Goal: Task Accomplishment & Management: Use online tool/utility

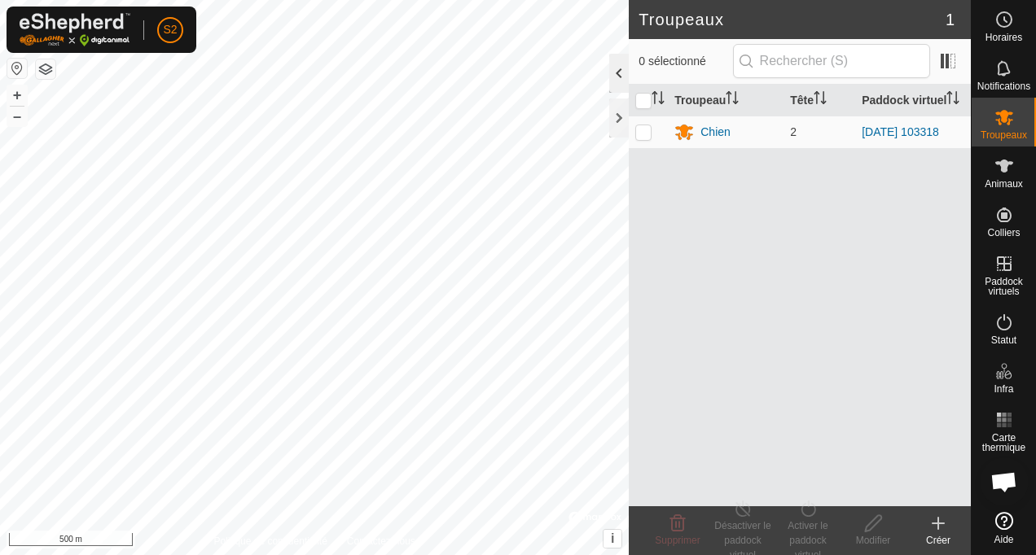
click at [619, 70] on div at bounding box center [619, 73] width 20 height 39
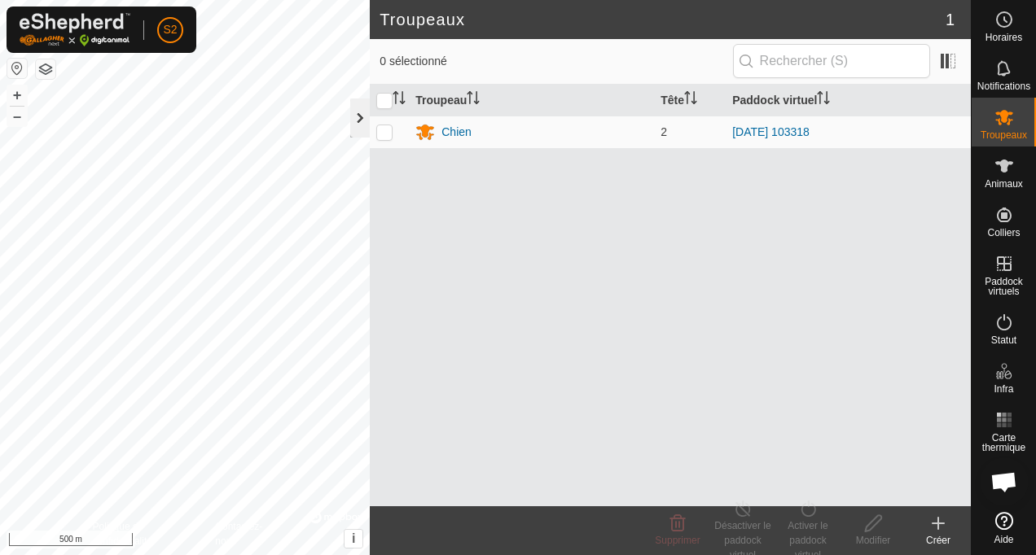
click at [362, 115] on div at bounding box center [360, 118] width 20 height 39
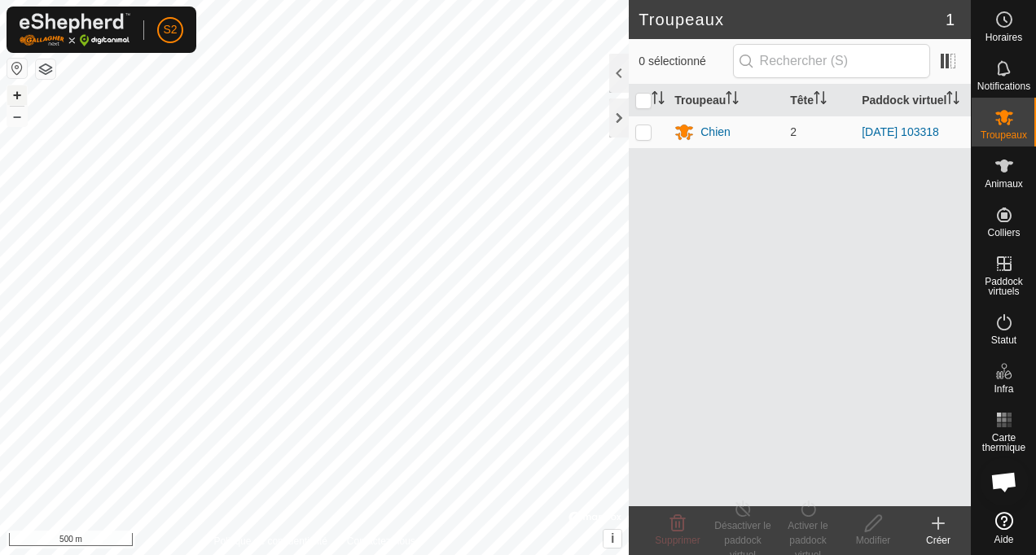
click at [14, 100] on button "+" at bounding box center [17, 96] width 20 height 20
click at [18, 95] on button "+" at bounding box center [17, 96] width 20 height 20
click at [21, 94] on button "+" at bounding box center [17, 96] width 20 height 20
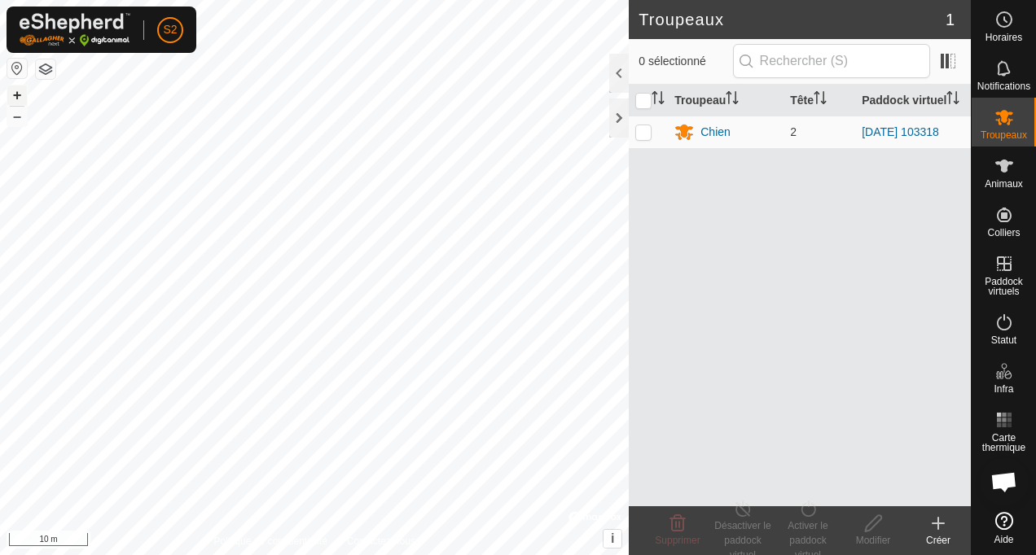
click at [21, 94] on button "+" at bounding box center [17, 96] width 20 height 20
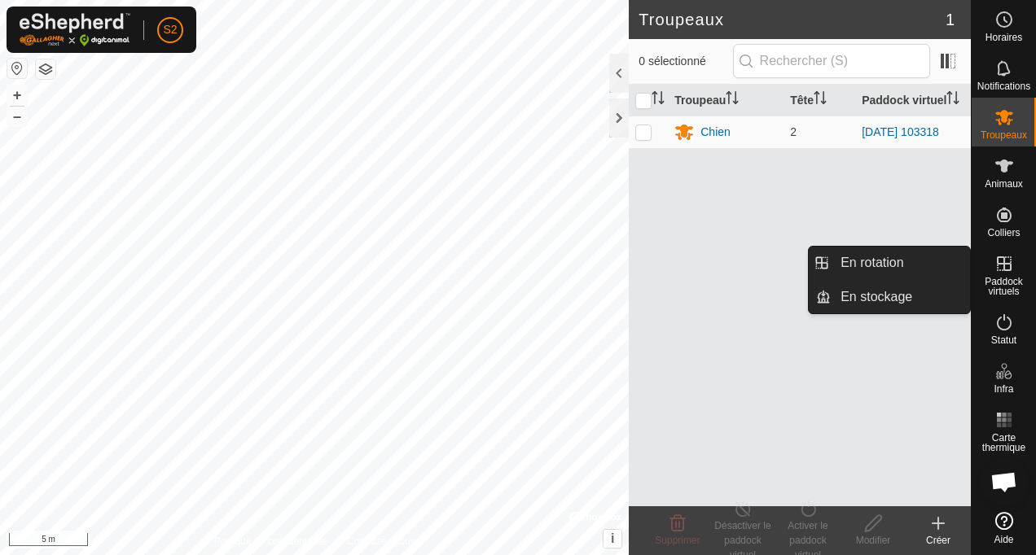
click at [1005, 273] on icon at bounding box center [1005, 264] width 20 height 20
click at [1007, 272] on icon at bounding box center [1005, 264] width 20 height 20
click at [1009, 268] on icon at bounding box center [1005, 264] width 20 height 20
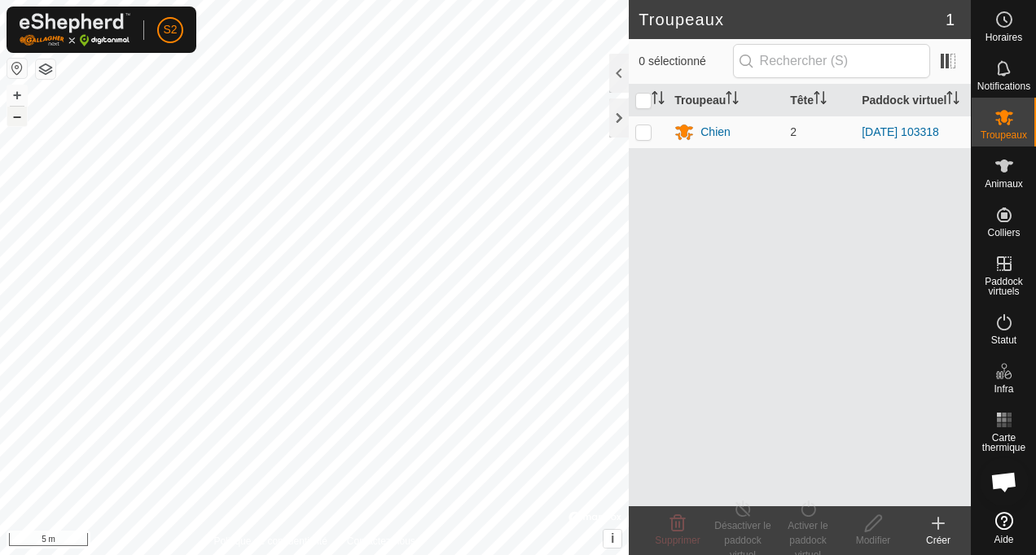
click at [17, 121] on button "–" at bounding box center [17, 117] width 20 height 20
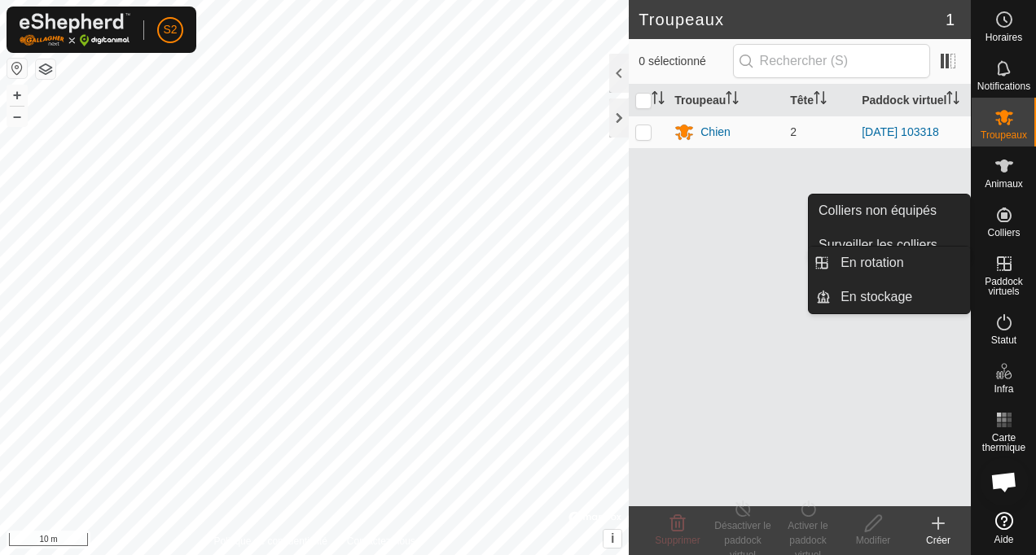
click at [1003, 264] on icon at bounding box center [1004, 264] width 15 height 15
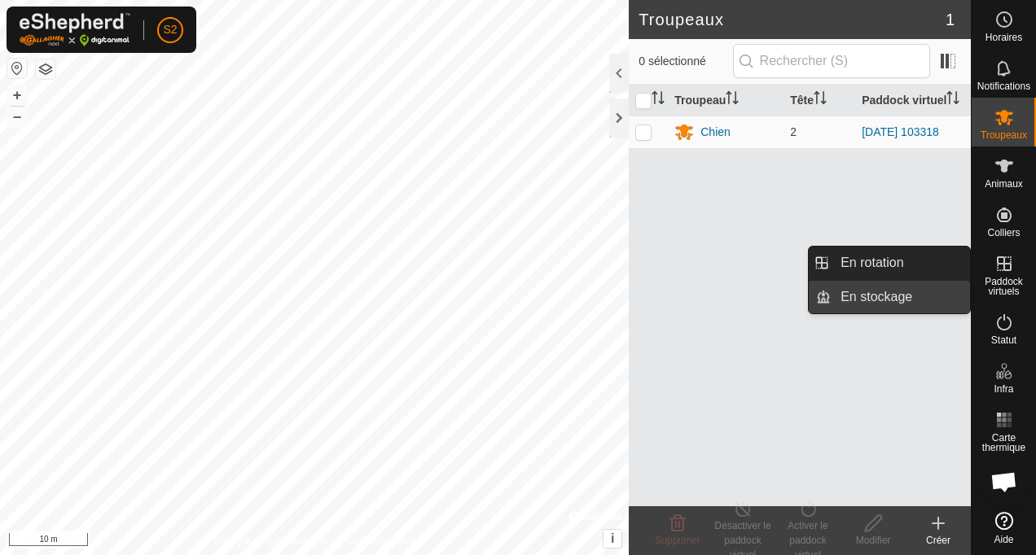
click at [875, 300] on link "En stockage" at bounding box center [900, 297] width 139 height 33
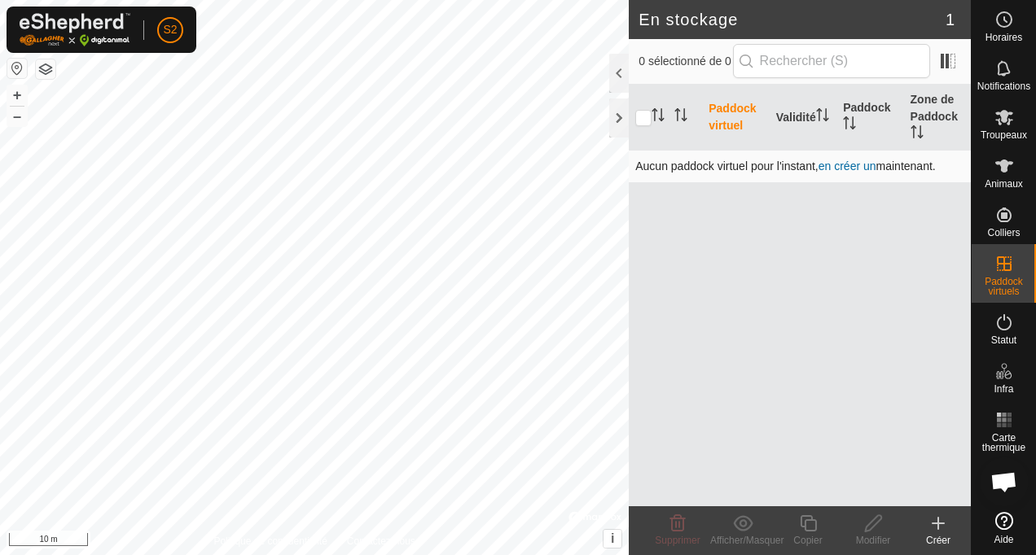
click at [844, 166] on link "en créer un" at bounding box center [848, 166] width 58 height 13
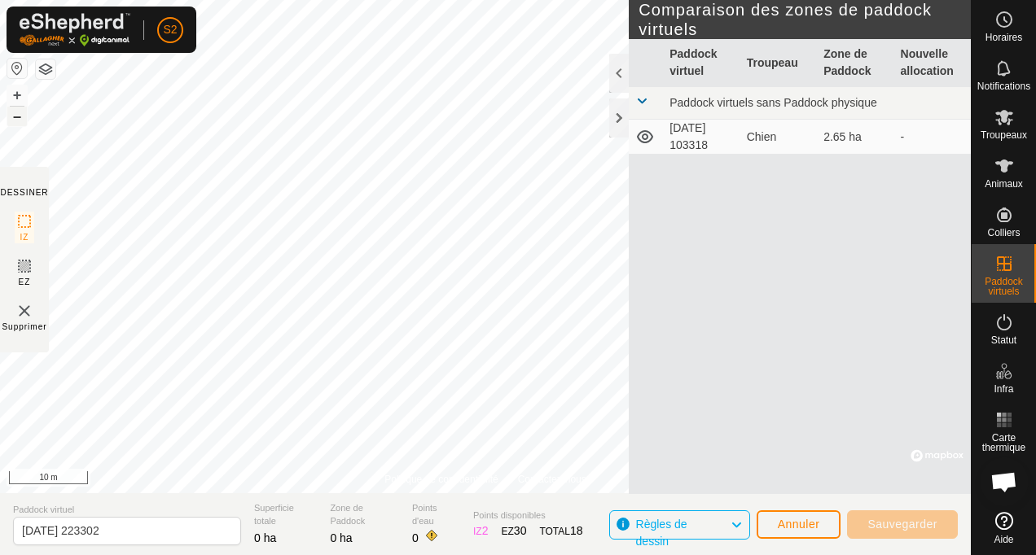
click at [16, 120] on button "–" at bounding box center [17, 117] width 20 height 20
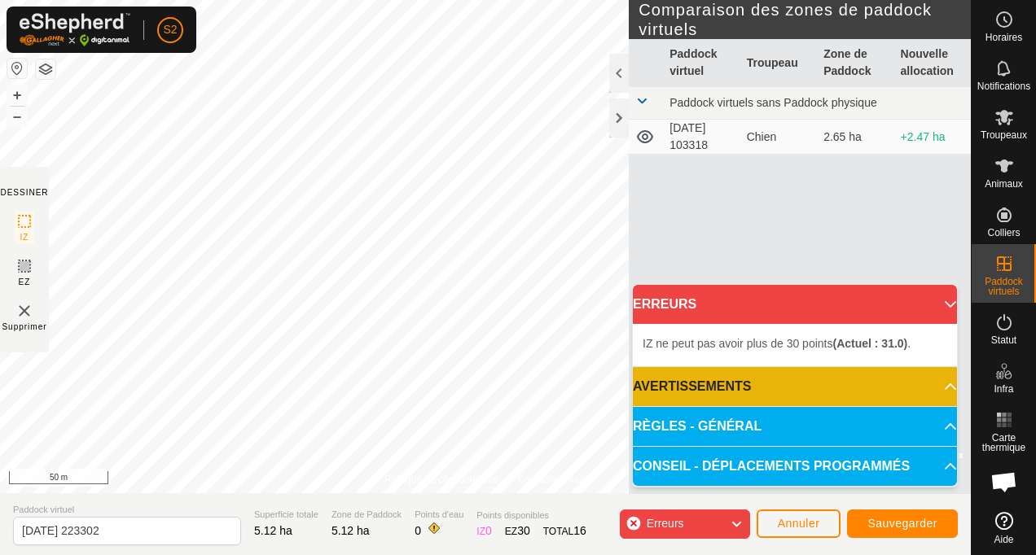
click at [946, 305] on p-accordion-header "ERREURS" at bounding box center [795, 304] width 324 height 39
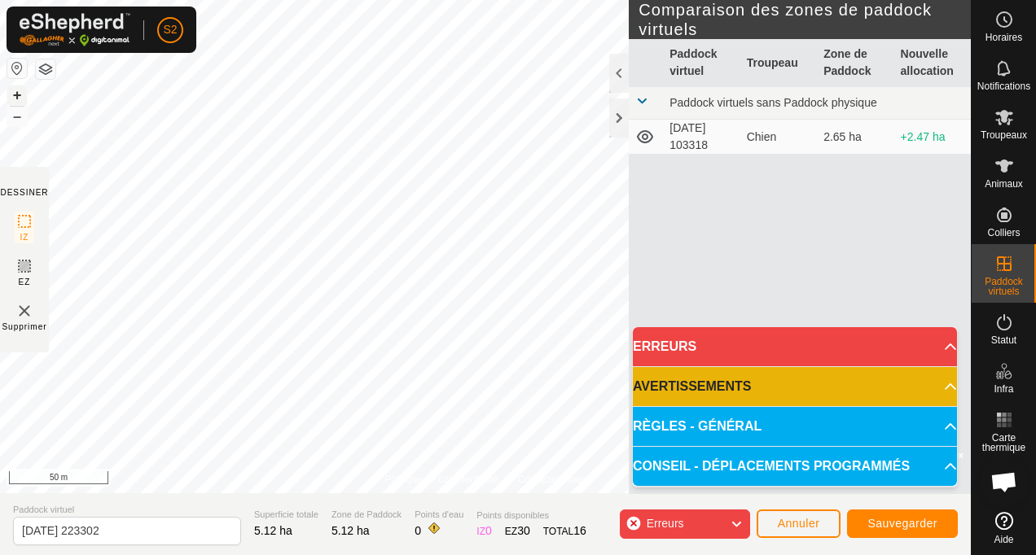
click at [15, 94] on button "+" at bounding box center [17, 96] width 20 height 20
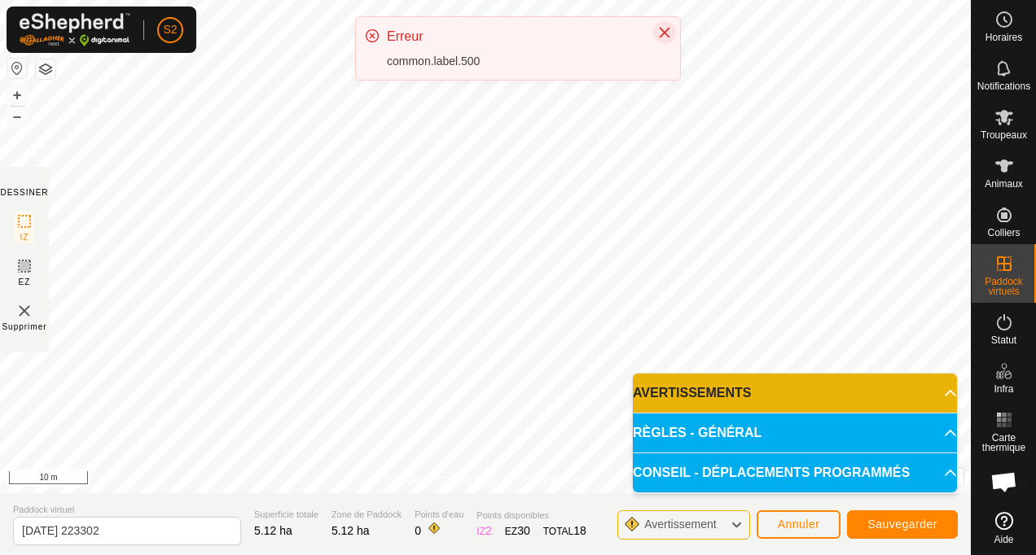
click at [667, 32] on icon "Close" at bounding box center [664, 32] width 13 height 13
click at [664, 33] on icon "Close" at bounding box center [665, 33] width 11 height 11
click at [669, 28] on icon "Close" at bounding box center [665, 33] width 11 height 11
click at [670, 32] on icon "Close" at bounding box center [664, 32] width 13 height 13
click at [667, 33] on icon "Close" at bounding box center [664, 32] width 13 height 13
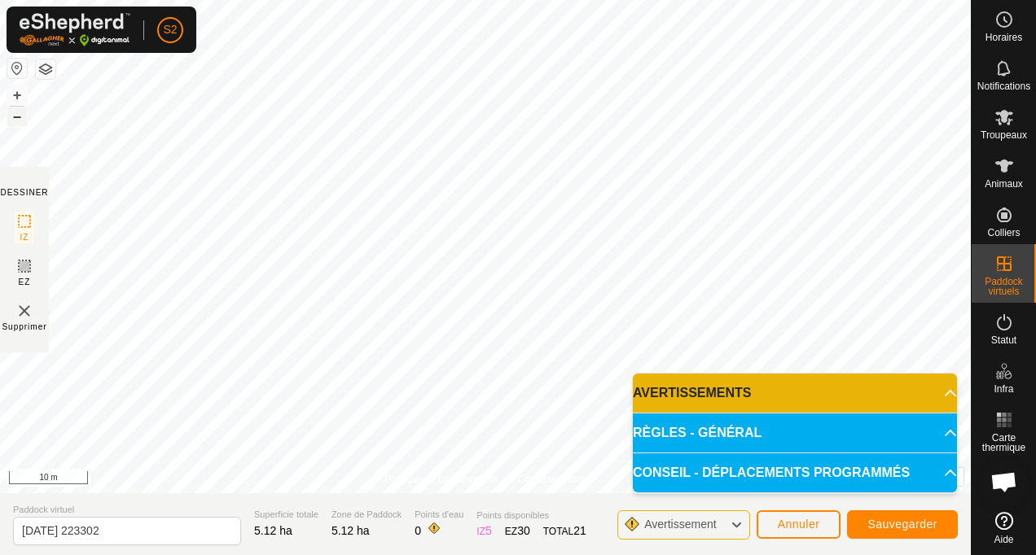
click at [12, 116] on button "–" at bounding box center [17, 117] width 20 height 20
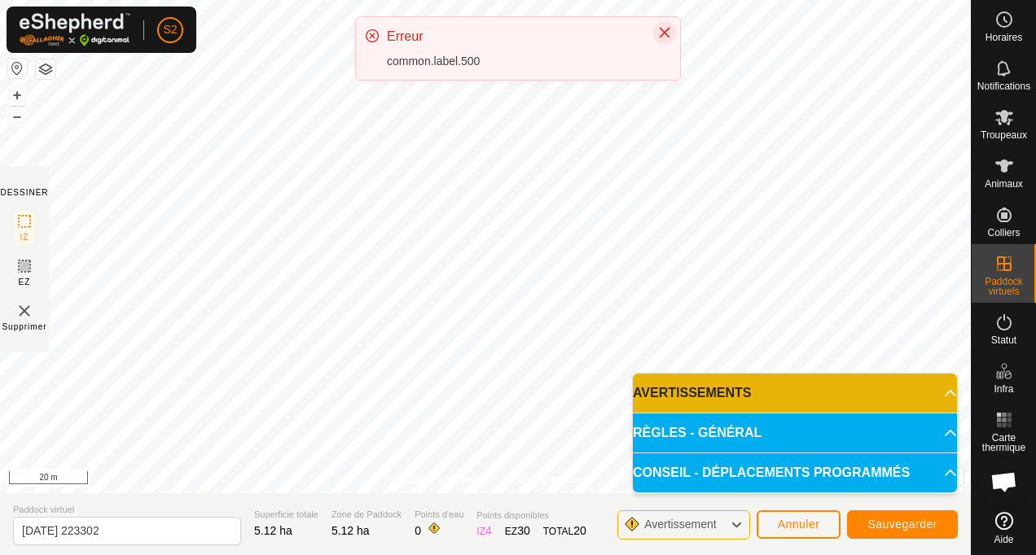
click at [666, 32] on icon "Close" at bounding box center [665, 33] width 11 height 11
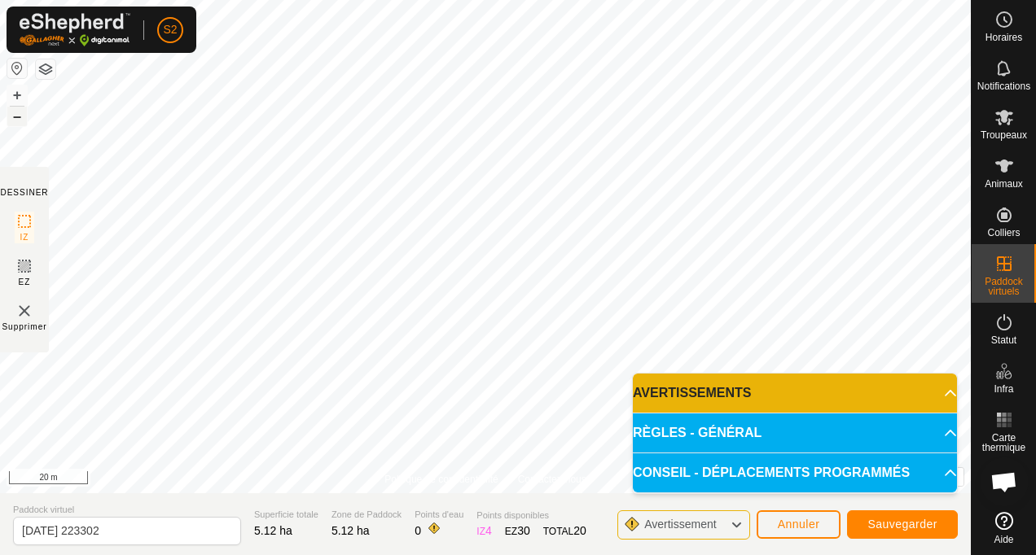
click at [18, 116] on button "–" at bounding box center [17, 117] width 20 height 20
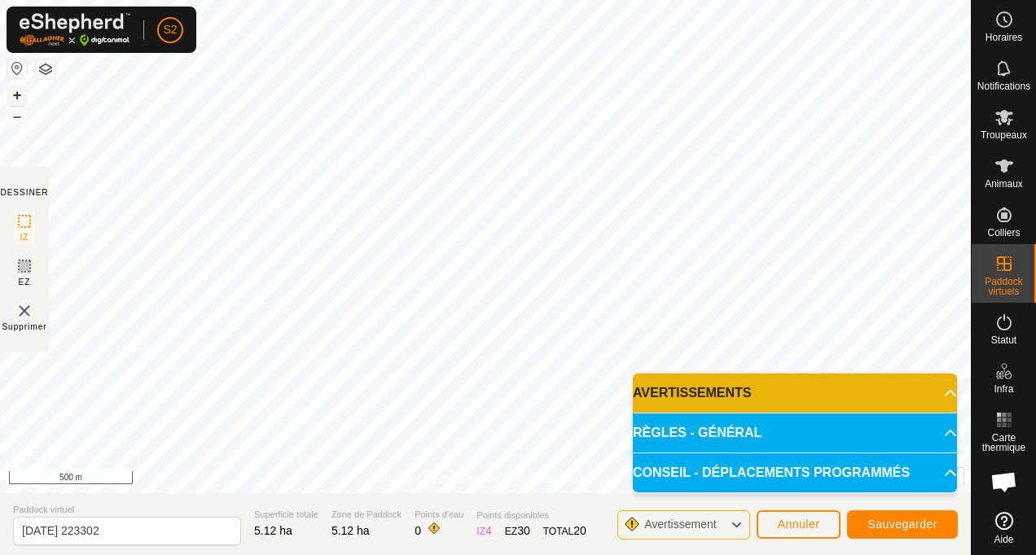
click at [14, 93] on button "+" at bounding box center [17, 96] width 20 height 20
click at [948, 390] on p-accordion-header "AVERTISSEMENTS" at bounding box center [795, 393] width 324 height 39
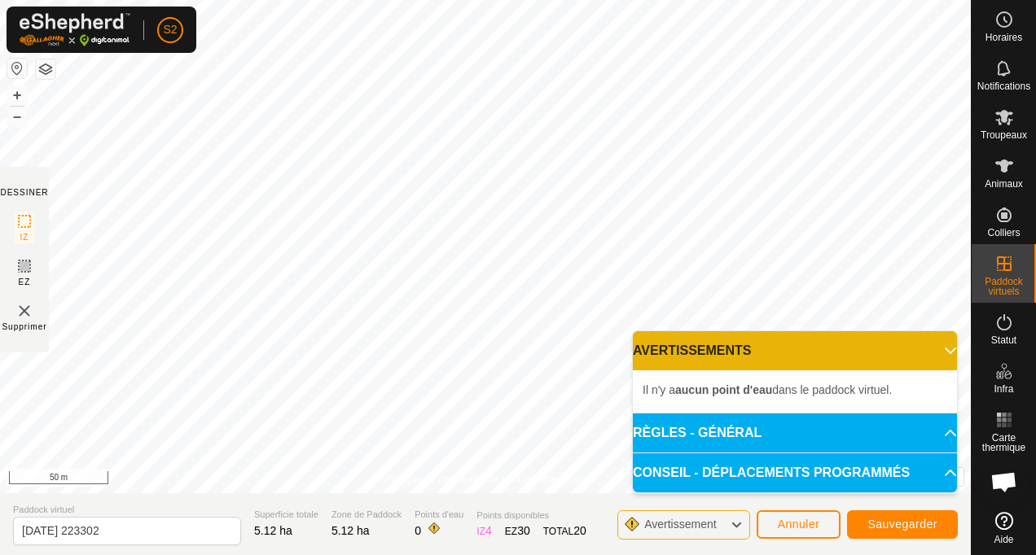
click at [938, 434] on p-accordion-header "RÈGLES - GÉNÉRAL" at bounding box center [795, 433] width 324 height 39
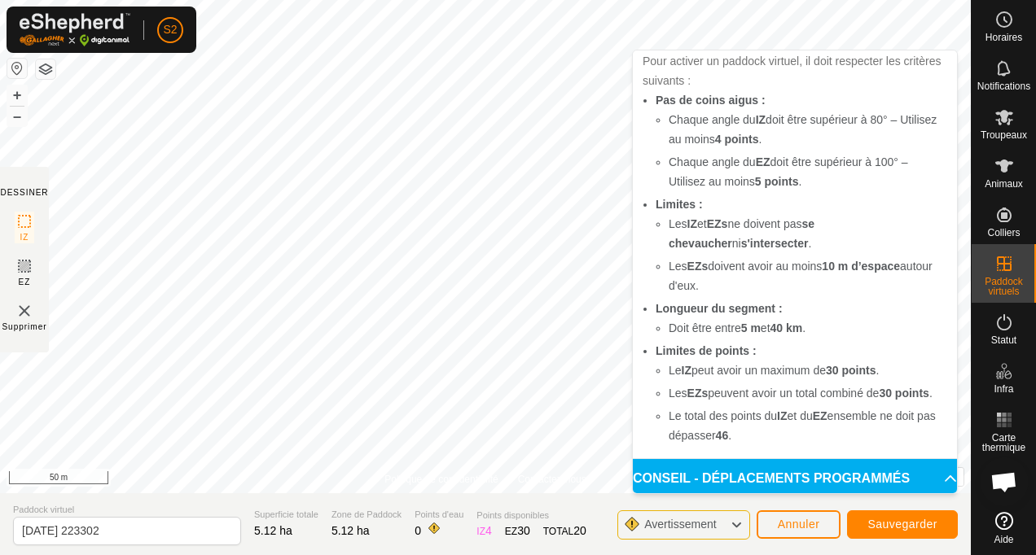
scroll to position [156, 0]
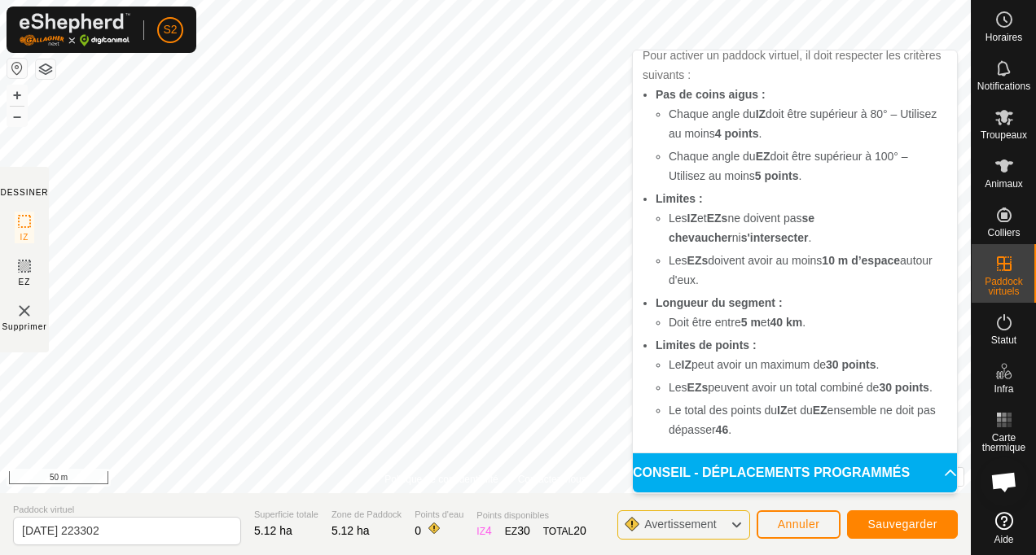
click at [928, 472] on p-accordion-header "CONSEIL - DÉPLACEMENTS PROGRAMMÉS" at bounding box center [795, 473] width 324 height 39
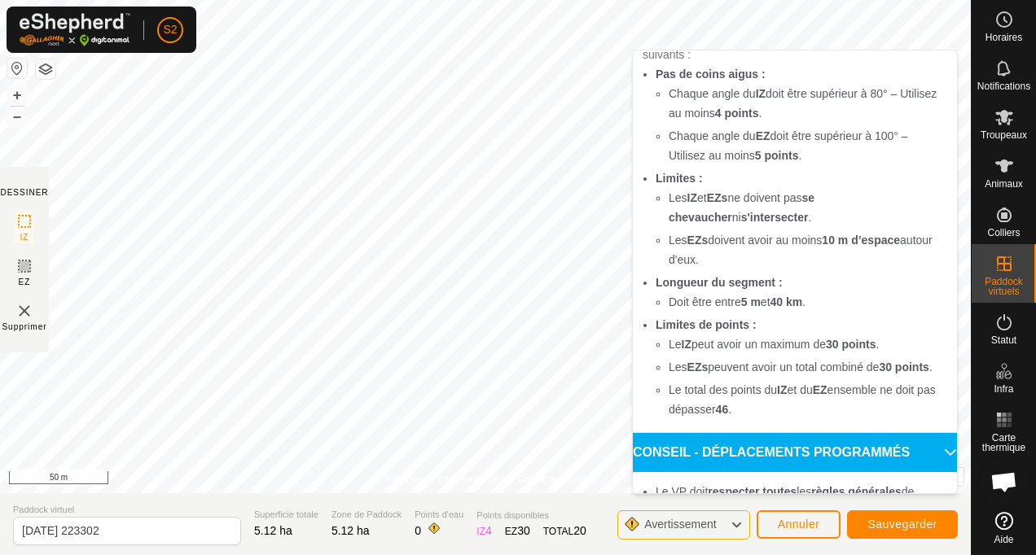
click at [928, 472] on p-accordion-header "CONSEIL - DÉPLACEMENTS PROGRAMMÉS" at bounding box center [795, 452] width 324 height 39
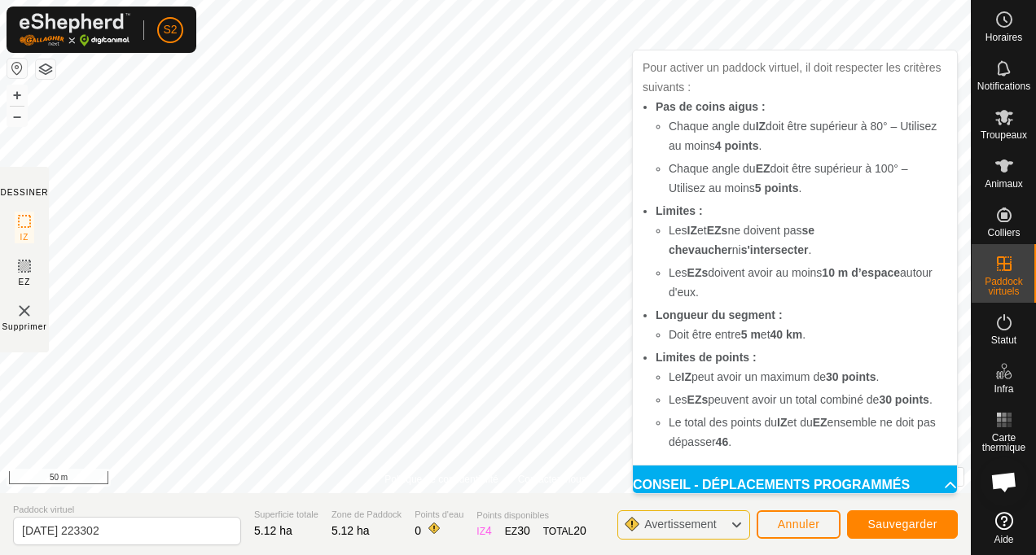
scroll to position [0, 0]
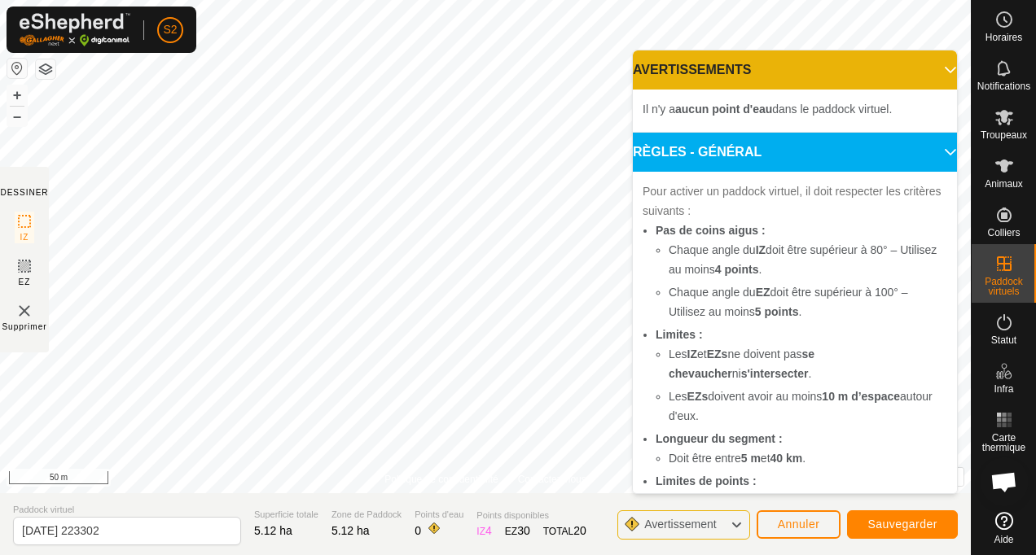
click at [927, 147] on p-accordion-header "RÈGLES - GÉNÉRAL" at bounding box center [795, 152] width 324 height 39
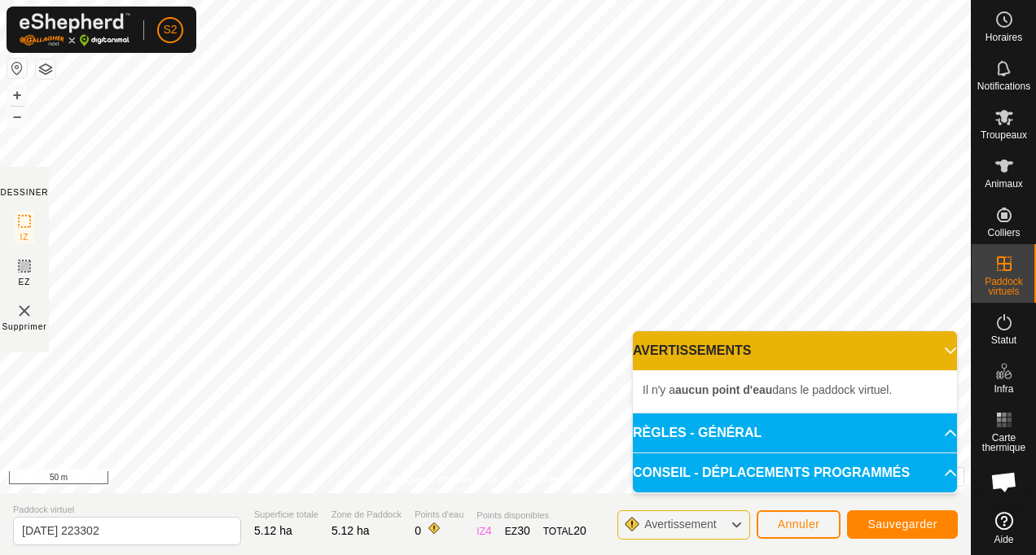
click at [736, 529] on icon at bounding box center [736, 525] width 13 height 21
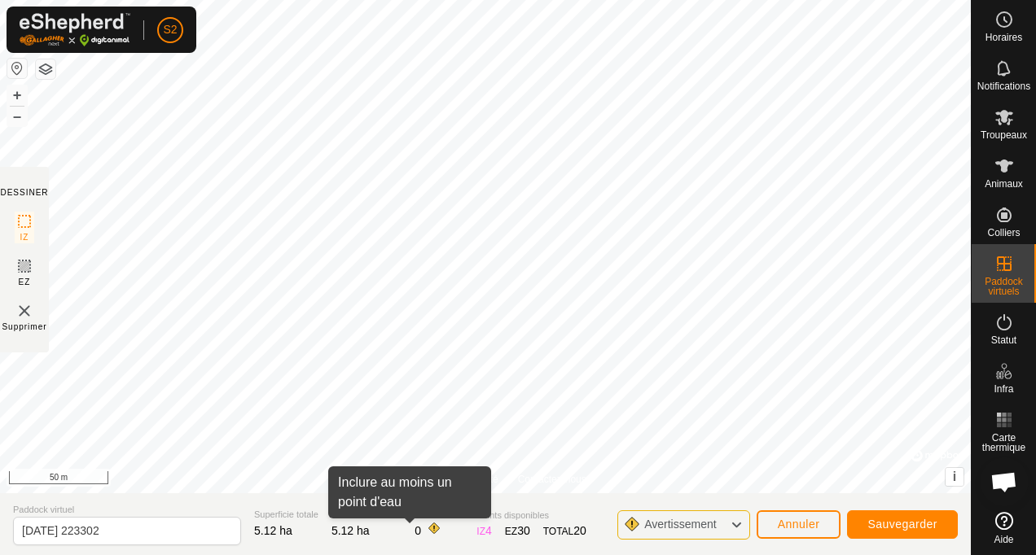
click at [428, 523] on span at bounding box center [434, 528] width 13 height 13
click at [428, 529] on span at bounding box center [434, 528] width 13 height 13
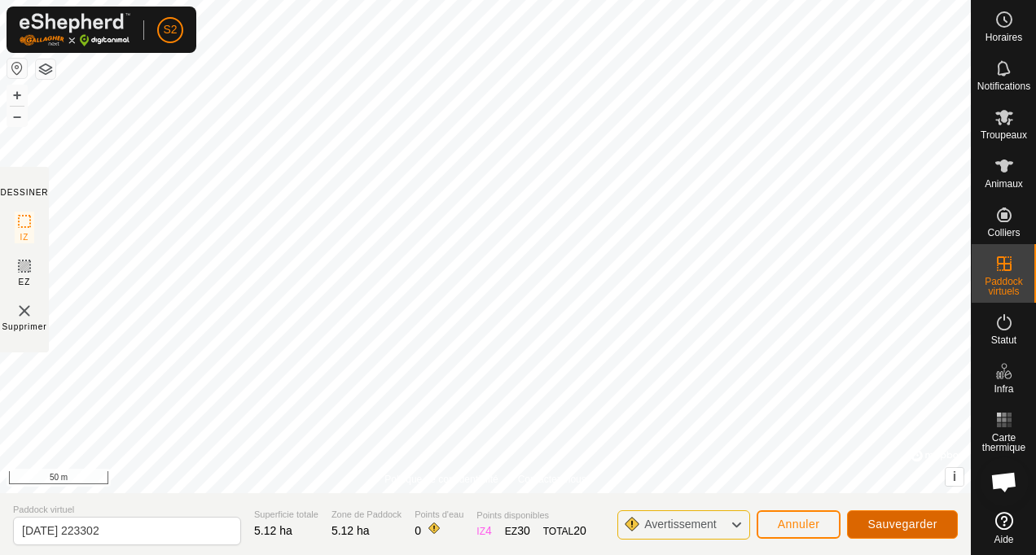
click at [898, 526] on span "Sauvegarder" at bounding box center [902, 524] width 70 height 13
click at [729, 529] on span "Avertissement" at bounding box center [686, 525] width 85 height 21
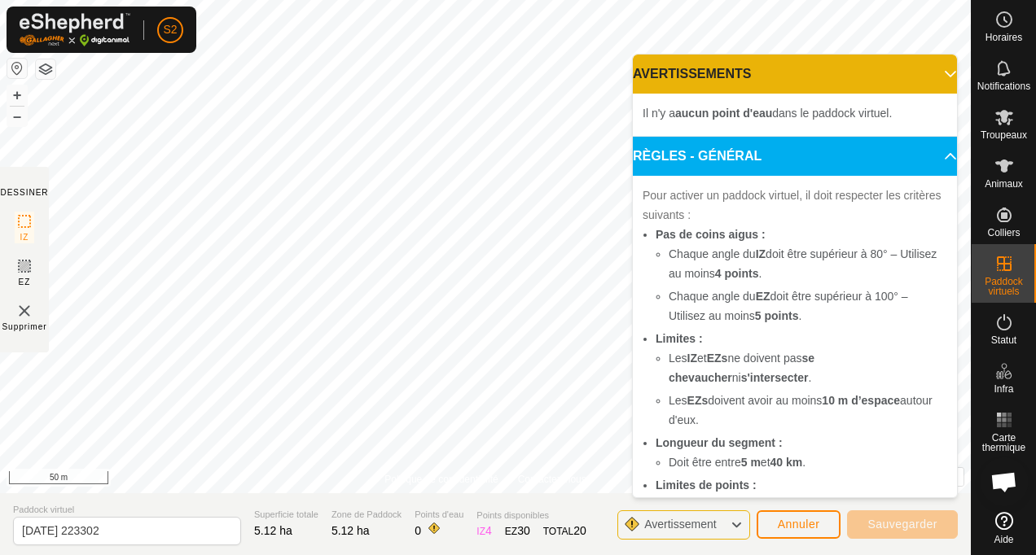
click at [930, 158] on p-accordion-header "RÈGLES - GÉNÉRAL" at bounding box center [795, 156] width 324 height 39
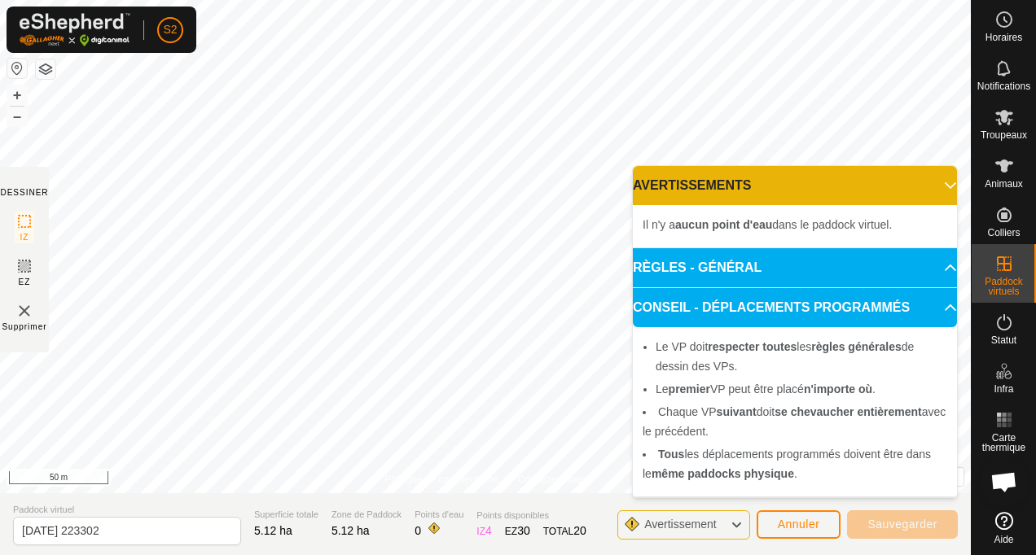
click at [946, 310] on p-accordion-header "CONSEIL - DÉPLACEMENTS PROGRAMMÉS" at bounding box center [795, 307] width 324 height 39
click at [938, 310] on p-accordion-header "CONSEIL - DÉPLACEMENTS PROGRAMMÉS" at bounding box center [795, 307] width 324 height 39
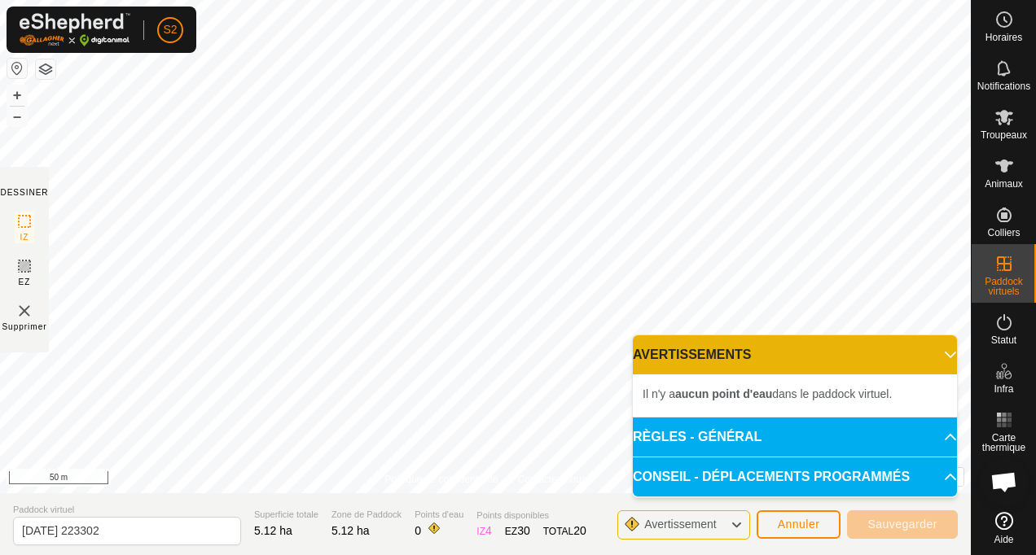
click at [735, 393] on b "aucun point d'eau" at bounding box center [723, 394] width 97 height 13
click at [945, 353] on p-accordion-header "AVERTISSEMENTS" at bounding box center [795, 355] width 324 height 39
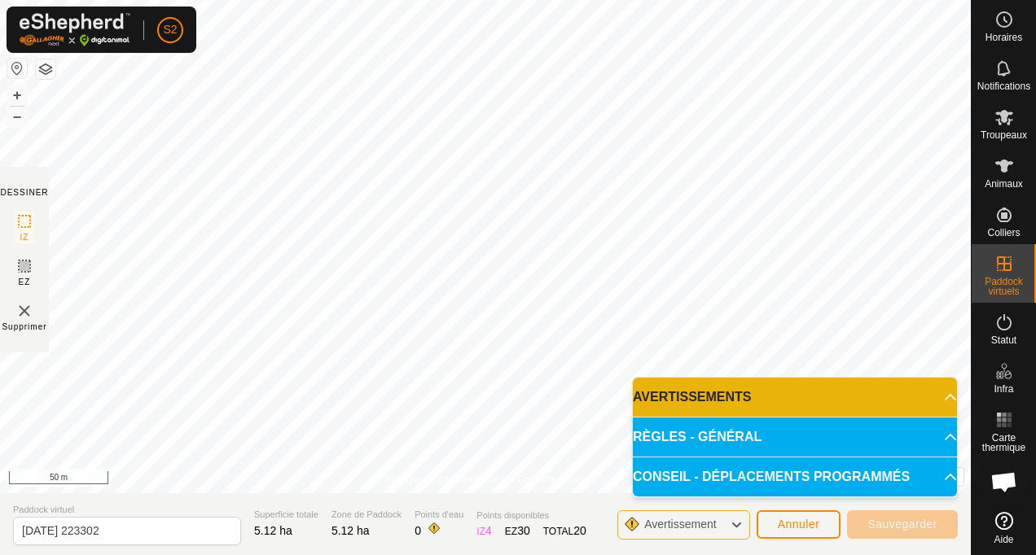
click at [648, 528] on span "Avertissement" at bounding box center [680, 524] width 72 height 13
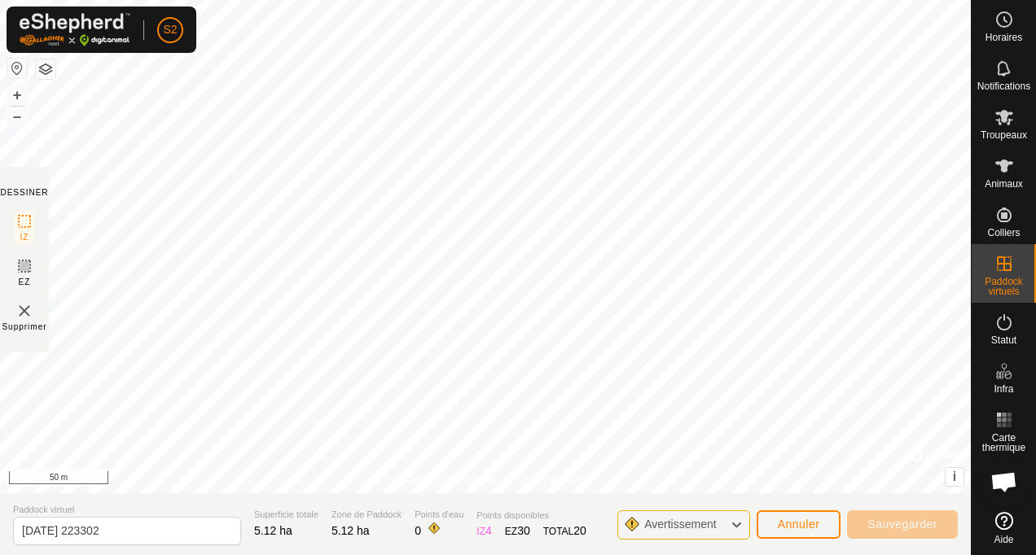
click at [648, 528] on span "Avertissement" at bounding box center [680, 524] width 72 height 13
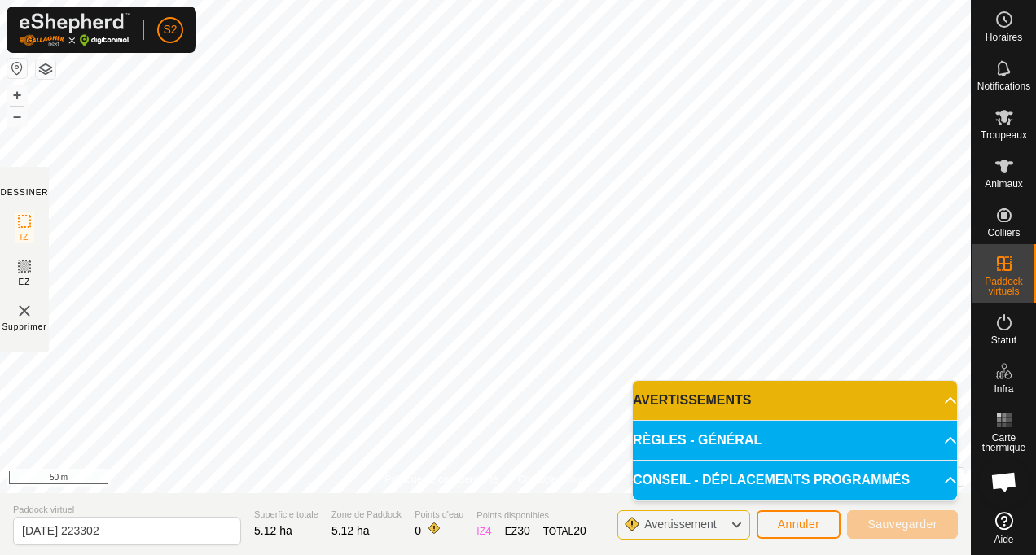
click at [630, 527] on div "Avertissement" at bounding box center [683, 525] width 132 height 29
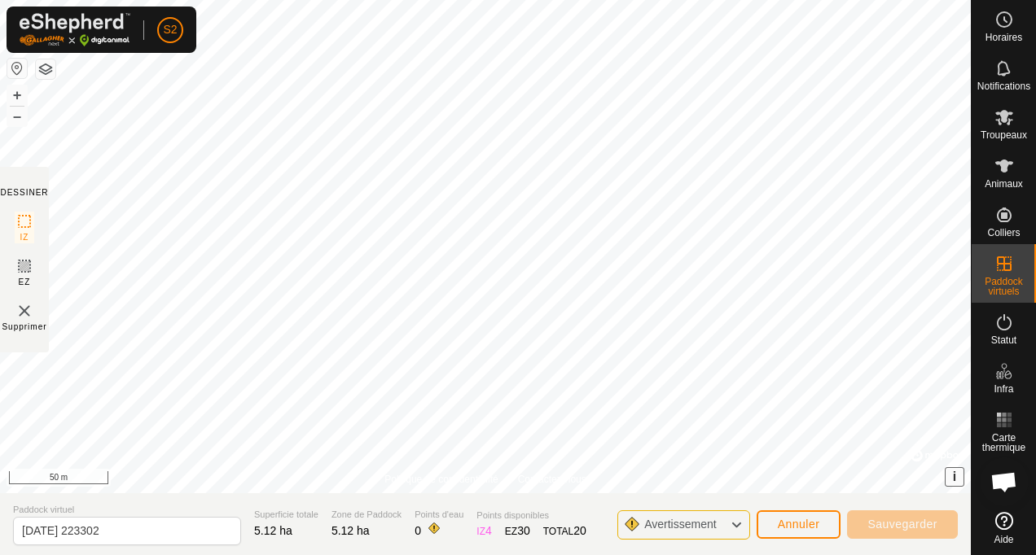
click at [956, 481] on span "i" at bounding box center [954, 477] width 3 height 14
click at [956, 481] on span "›" at bounding box center [954, 477] width 4 height 14
click at [674, 526] on span "Avertissement" at bounding box center [680, 524] width 72 height 13
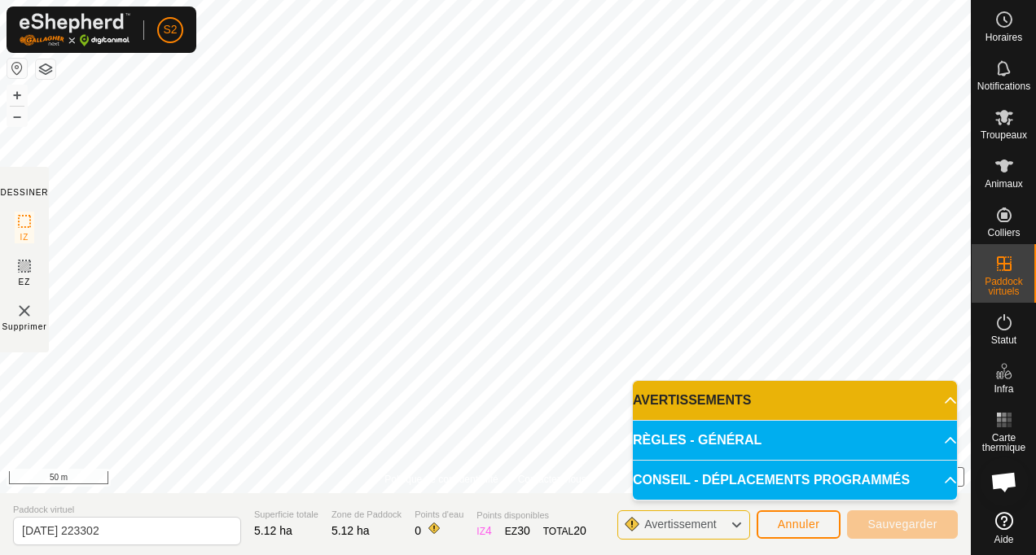
click at [936, 400] on p-accordion-header "AVERTISSEMENTS" at bounding box center [795, 400] width 324 height 39
click at [942, 402] on p-accordion-header "AVERTISSEMENTS" at bounding box center [795, 400] width 324 height 39
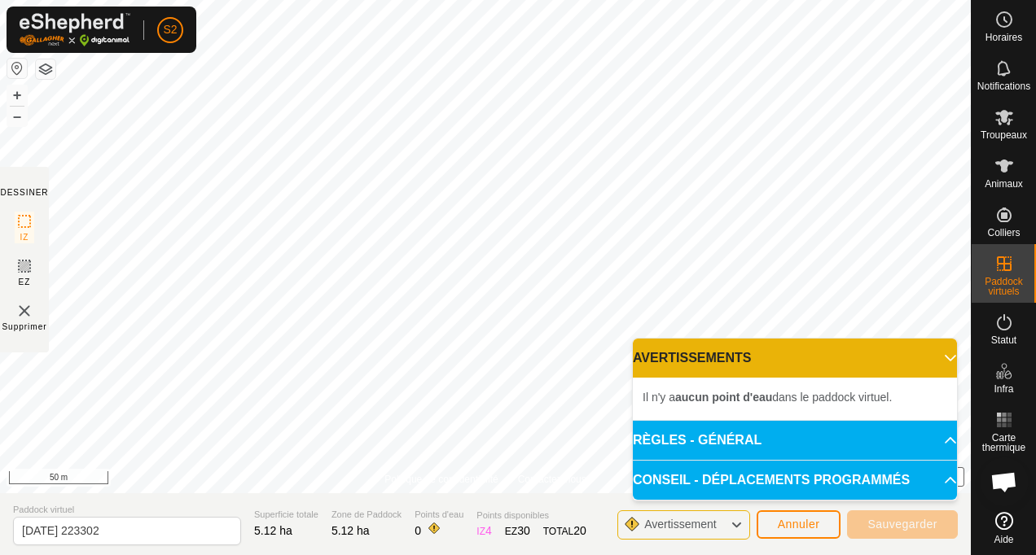
click at [740, 397] on b "aucun point d'eau" at bounding box center [723, 397] width 97 height 13
drag, startPoint x: 740, startPoint y: 397, endPoint x: 721, endPoint y: 397, distance: 18.8
click at [721, 397] on b "aucun point d'eau" at bounding box center [723, 397] width 97 height 13
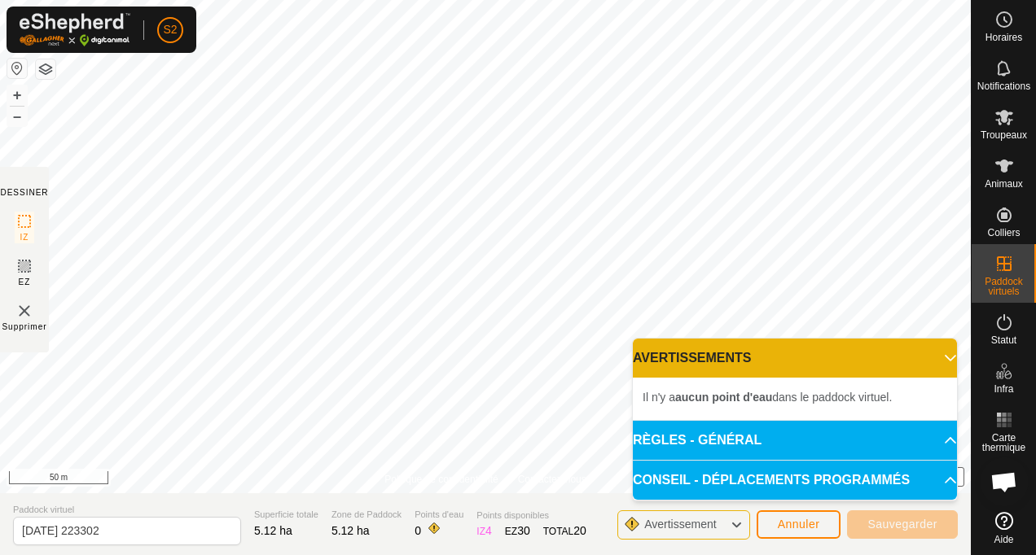
drag, startPoint x: 721, startPoint y: 397, endPoint x: 843, endPoint y: 393, distance: 122.2
click at [843, 393] on span "Il n'y a aucun point d'eau dans le paddock virtuel." at bounding box center [767, 397] width 249 height 13
click at [942, 358] on p-accordion-header "AVERTISSEMENTS" at bounding box center [795, 358] width 324 height 39
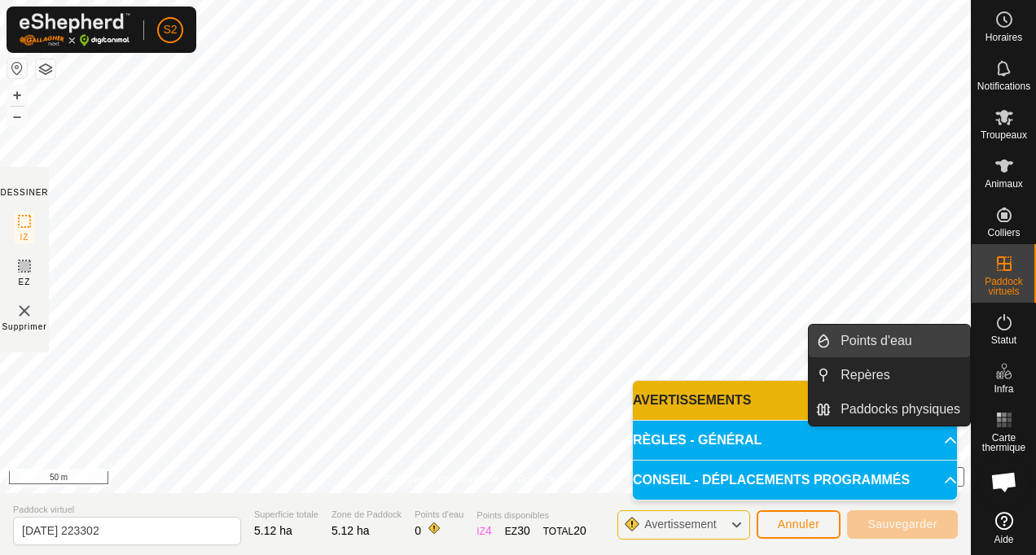
click at [896, 349] on link "Points d'eau" at bounding box center [900, 341] width 139 height 33
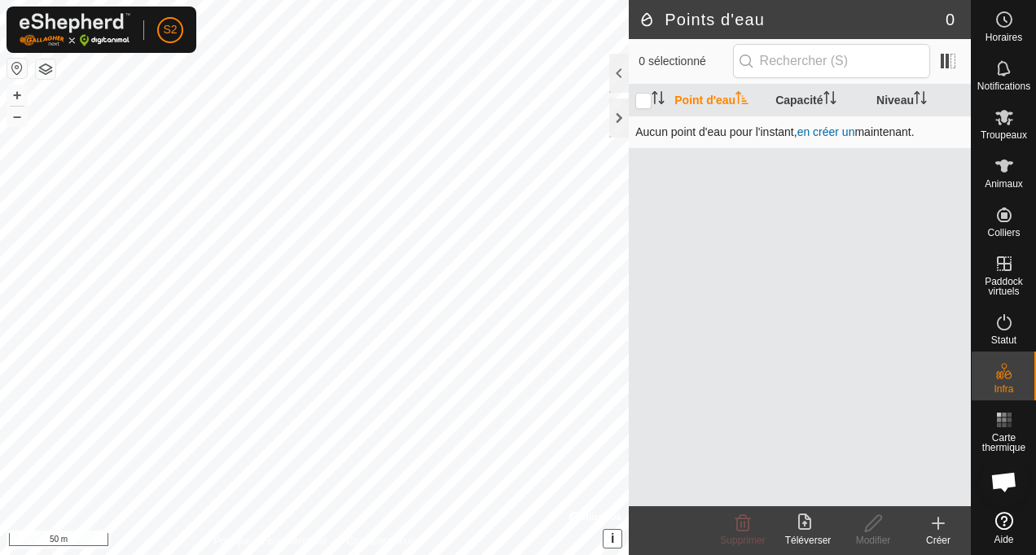
click at [834, 130] on link "en créer un" at bounding box center [826, 131] width 58 height 13
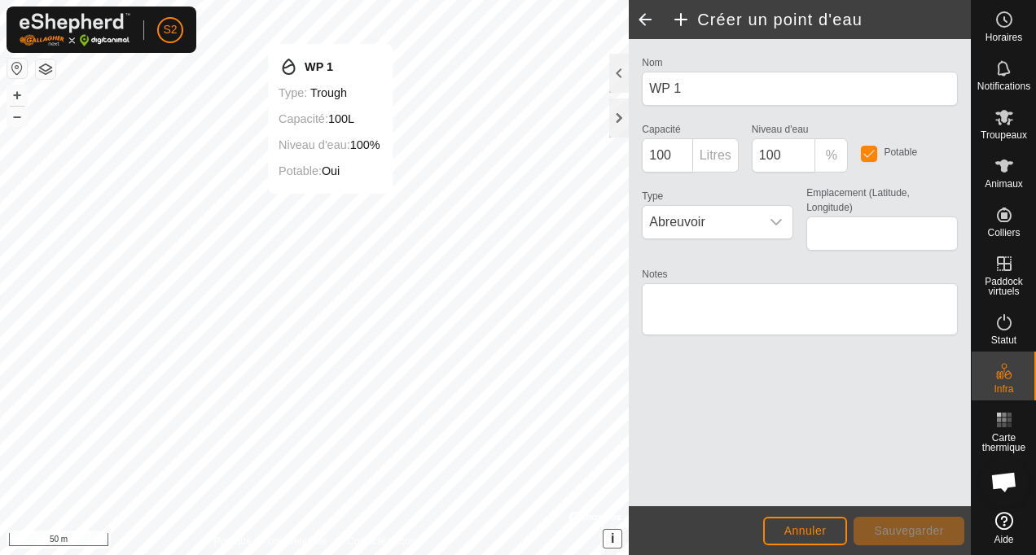
type input "46.443625, 1.432483"
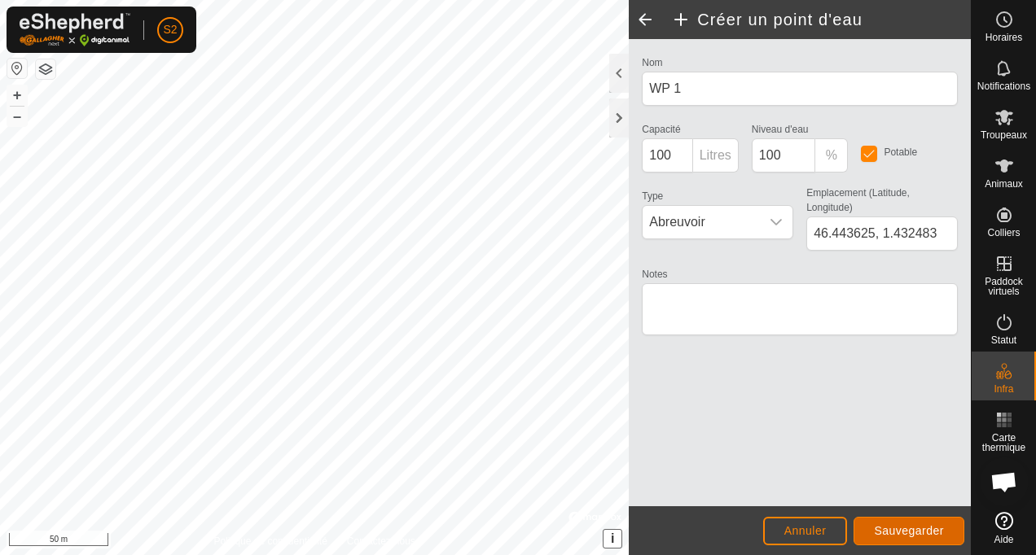
click at [902, 535] on span "Sauvegarder" at bounding box center [909, 531] width 70 height 13
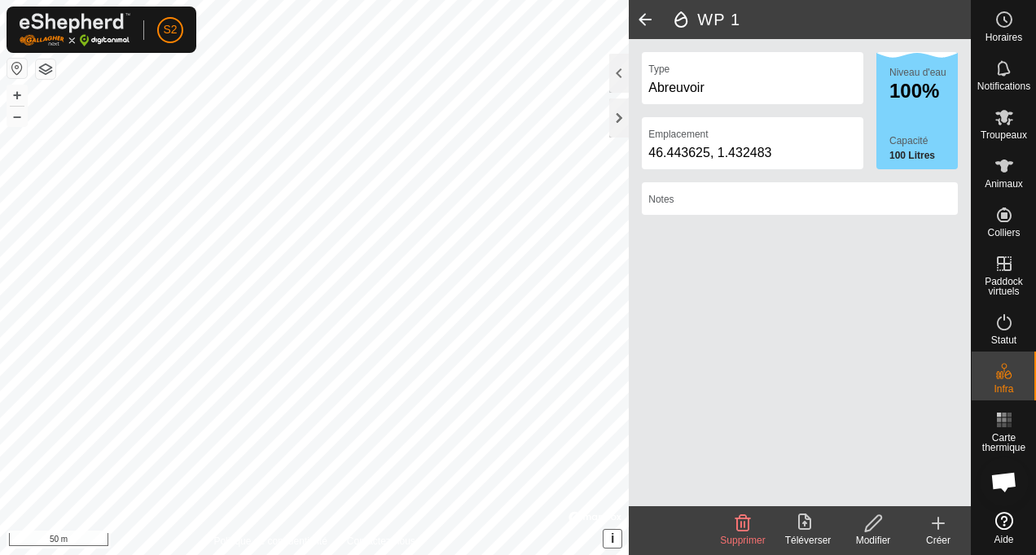
click at [938, 525] on icon at bounding box center [938, 523] width 0 height 11
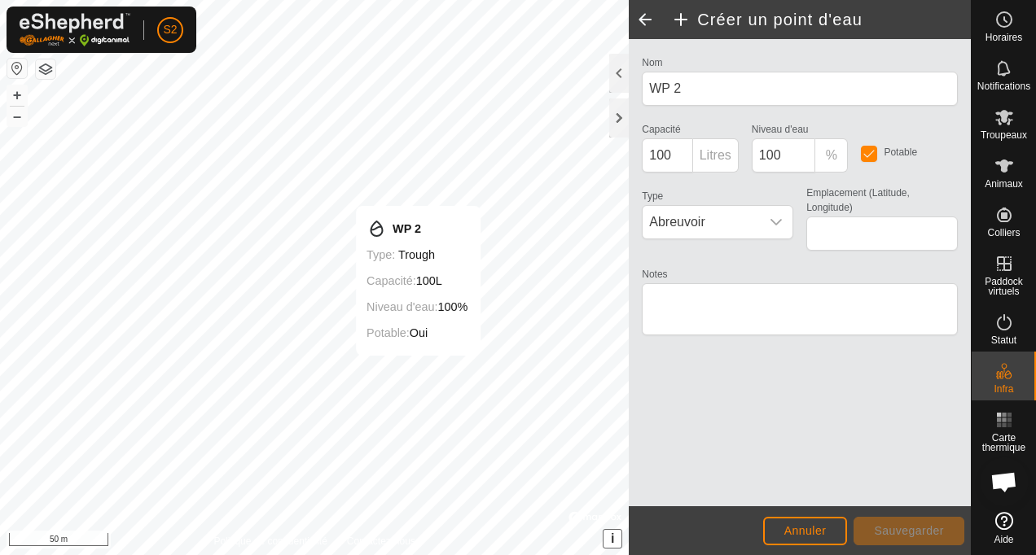
type input "46.442889, 1.433062"
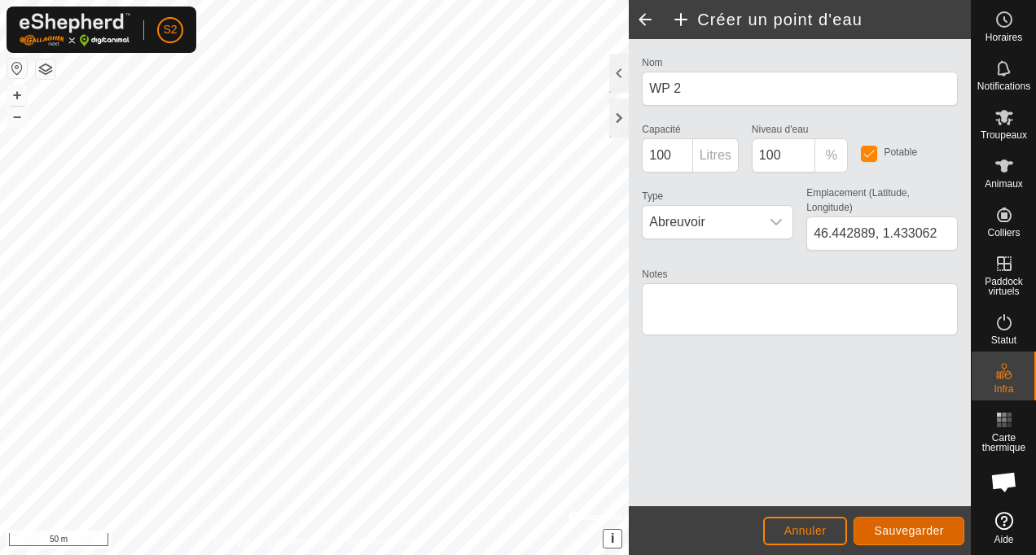
click at [923, 538] on button "Sauvegarder" at bounding box center [909, 531] width 111 height 29
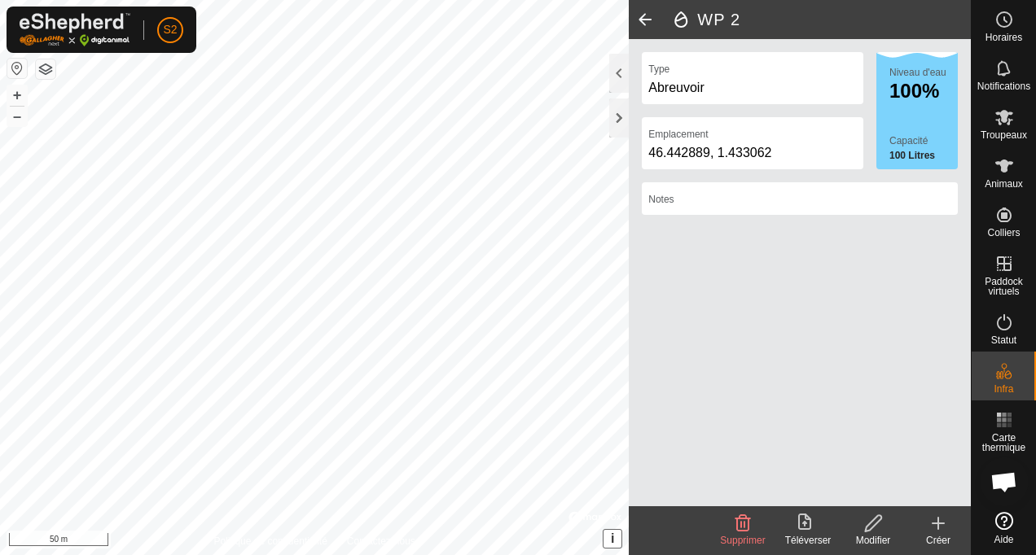
click at [942, 532] on icon at bounding box center [939, 524] width 20 height 20
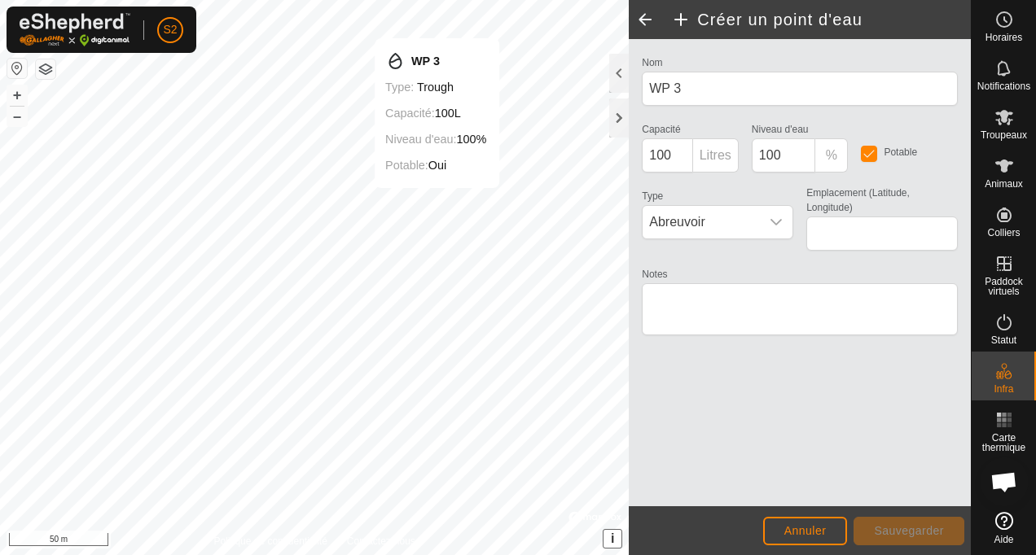
type input "46.445969, 1.439161"
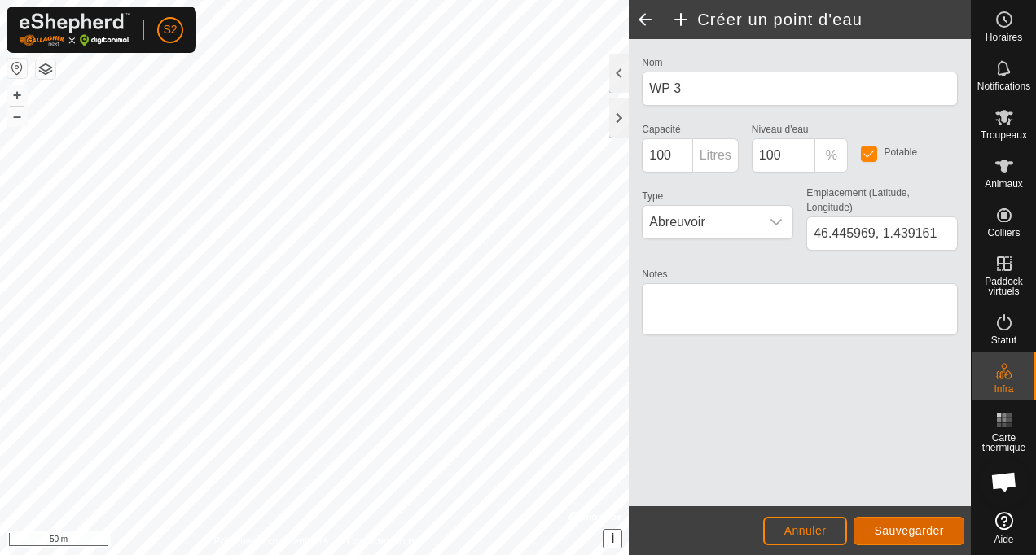
click at [899, 535] on span "Sauvegarder" at bounding box center [909, 531] width 70 height 13
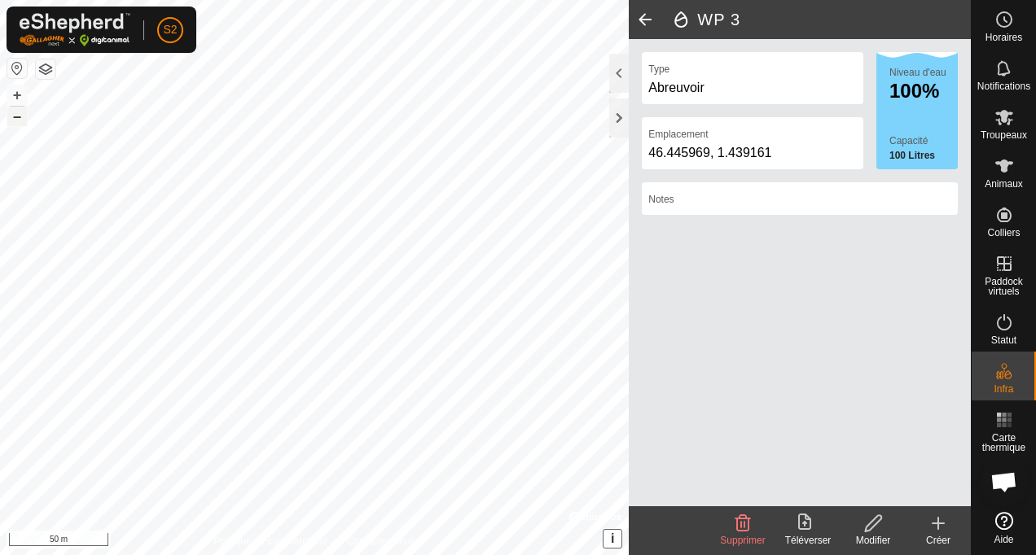
click at [20, 113] on button "–" at bounding box center [17, 117] width 20 height 20
click at [18, 94] on button "+" at bounding box center [17, 96] width 20 height 20
click at [940, 529] on icon at bounding box center [939, 524] width 20 height 20
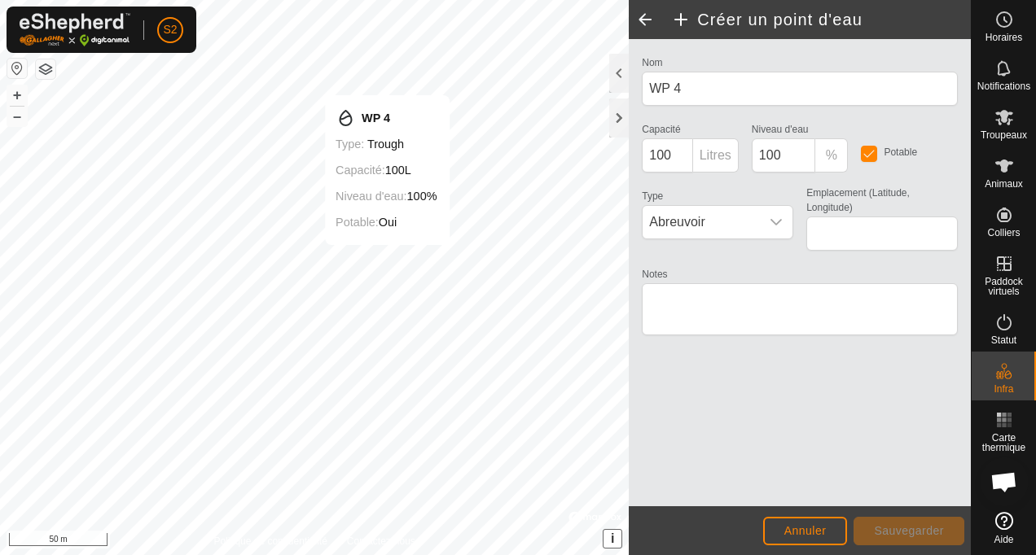
type input "46.437506, 1.434861"
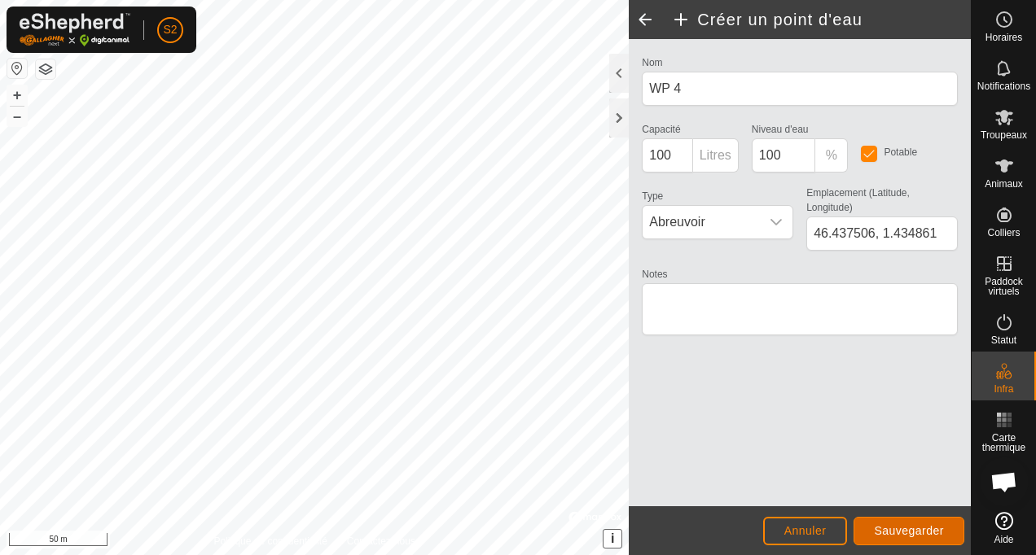
click at [909, 530] on span "Sauvegarder" at bounding box center [909, 531] width 70 height 13
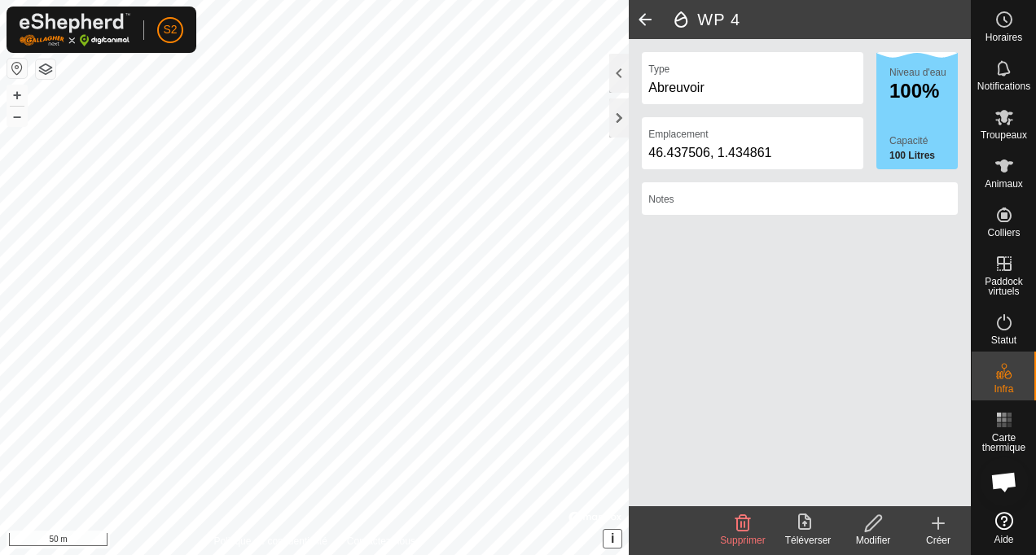
click at [647, 20] on span at bounding box center [645, 19] width 33 height 39
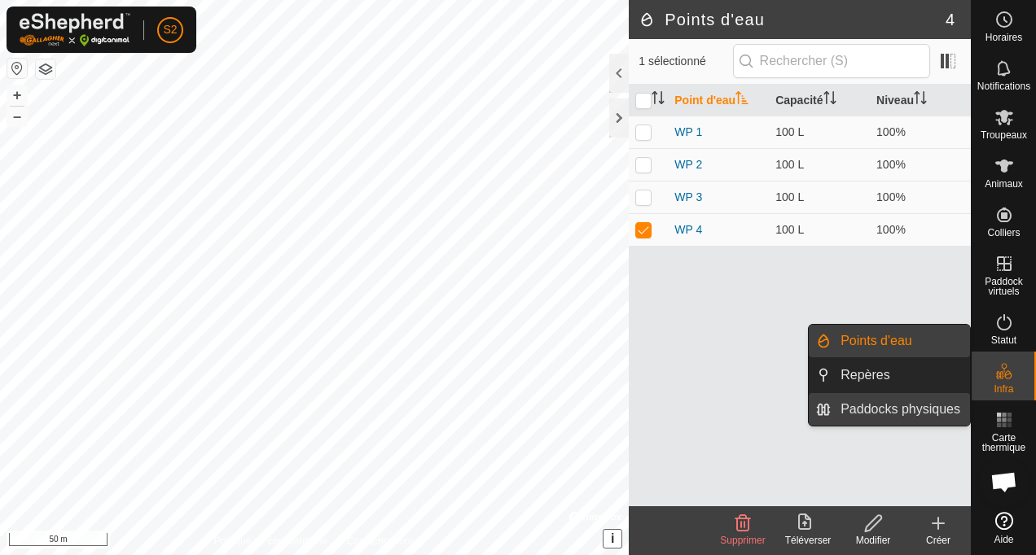
click at [916, 415] on link "Paddocks physiques" at bounding box center [900, 409] width 139 height 33
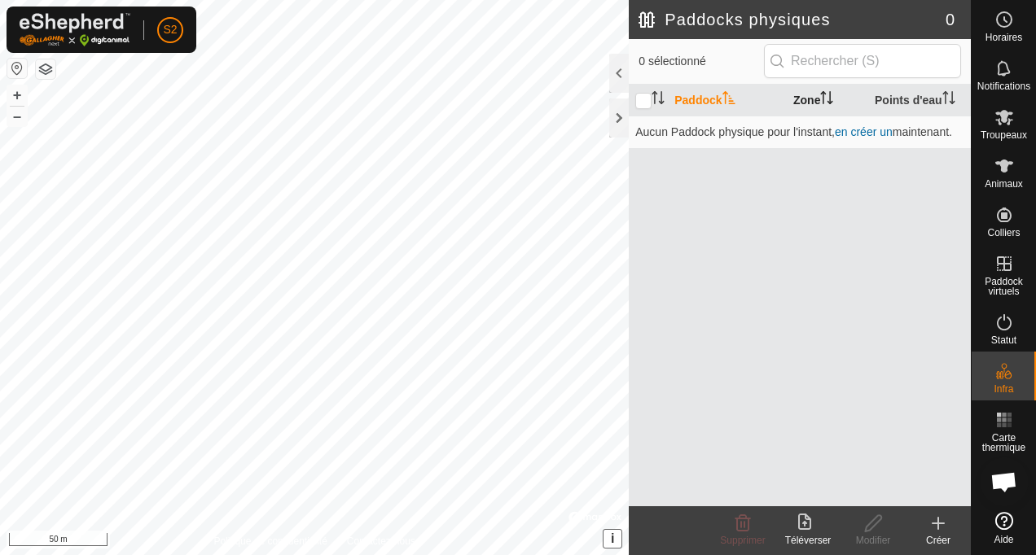
click at [809, 103] on th "Zone" at bounding box center [827, 101] width 81 height 32
click at [705, 99] on th "Paddock" at bounding box center [727, 101] width 119 height 32
click at [647, 102] on input "checkbox" at bounding box center [643, 101] width 16 height 16
checkbox input "false"
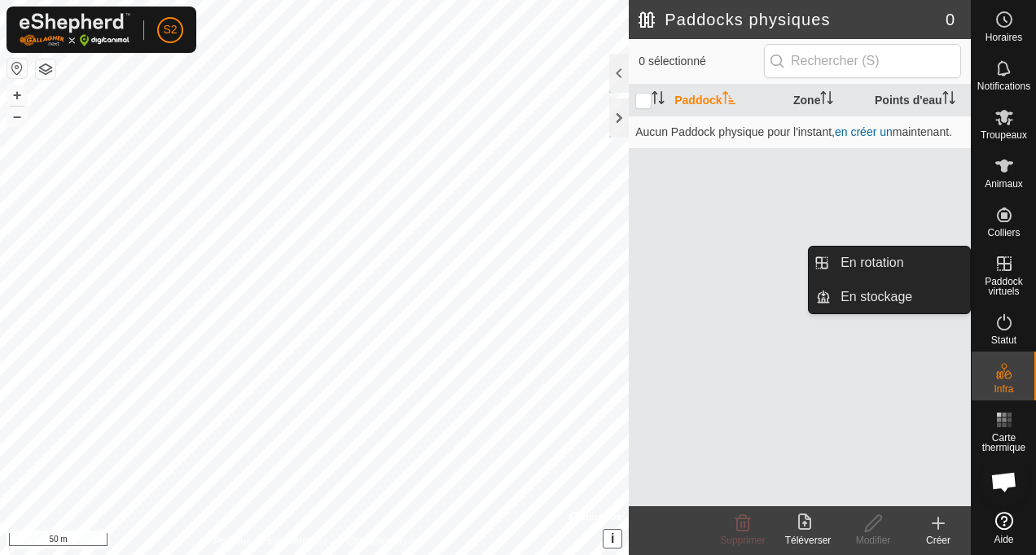
drag, startPoint x: 984, startPoint y: 291, endPoint x: 1001, endPoint y: 280, distance: 20.1
click at [1001, 280] on span "Paddock virtuels" at bounding box center [1004, 287] width 56 height 20
click at [885, 270] on link "En rotation" at bounding box center [900, 263] width 139 height 33
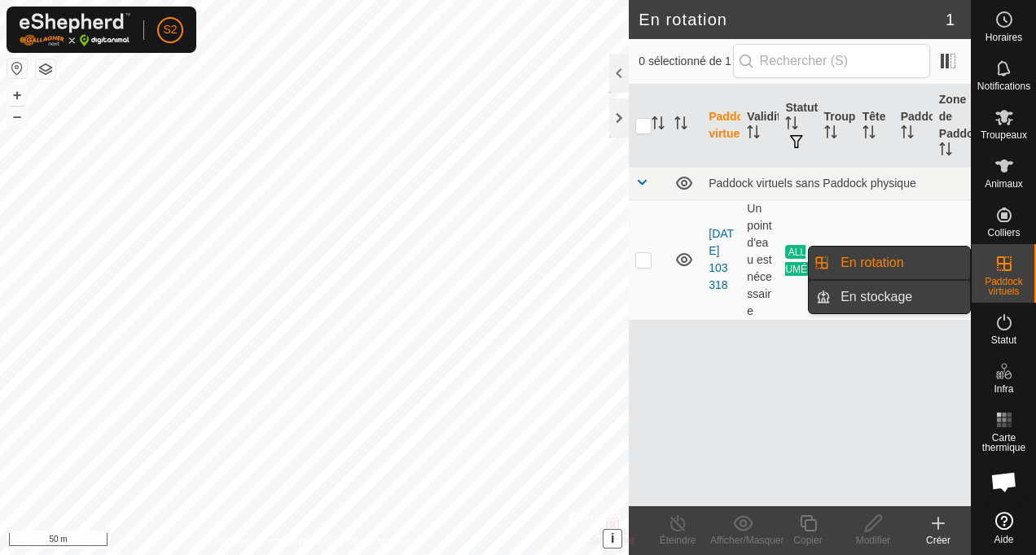
click at [883, 294] on link "En stockage" at bounding box center [900, 297] width 139 height 33
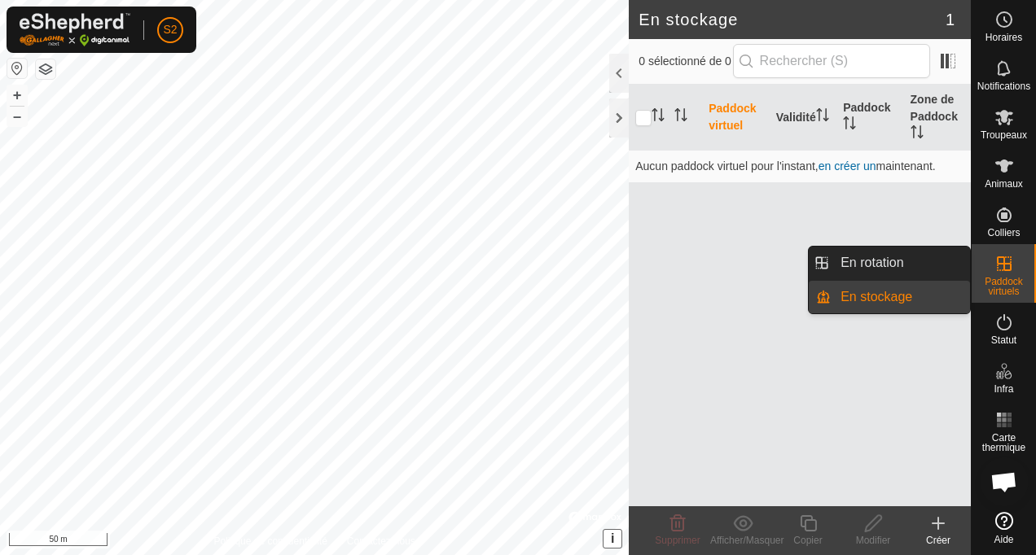
click at [893, 297] on link "En stockage" at bounding box center [900, 297] width 139 height 33
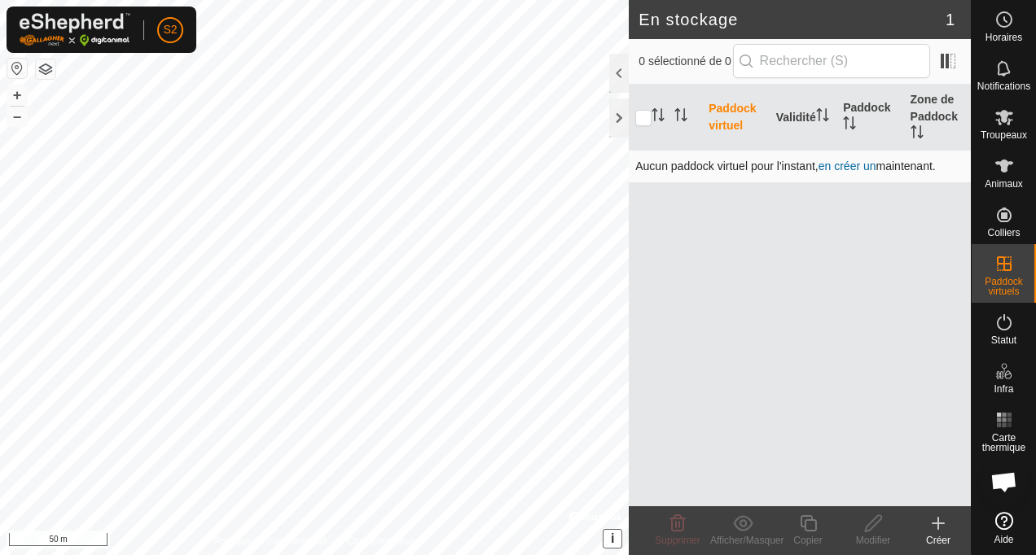
click at [848, 166] on link "en créer un" at bounding box center [848, 166] width 58 height 13
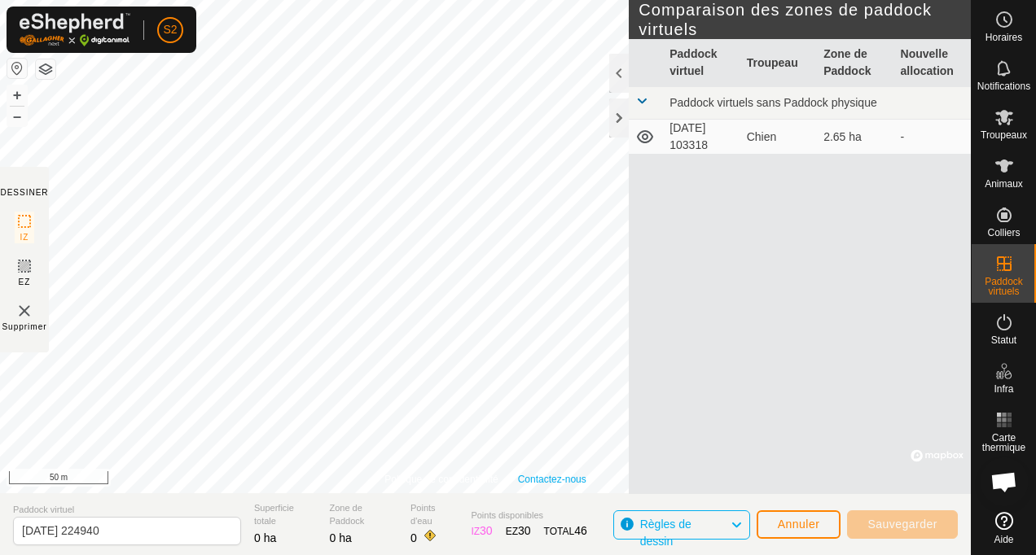
click at [527, 475] on div "Politique de confidentialité Contactez-nous WP 4 Type: trough Capacité: 100L Ni…" at bounding box center [485, 247] width 971 height 494
click at [18, 94] on button "+" at bounding box center [17, 96] width 20 height 20
click at [631, 183] on div "Politique de confidentialité Contactez-nous WP 4 Type: trough Capacité: 100L Ni…" at bounding box center [485, 277] width 971 height 555
click at [18, 93] on button "+" at bounding box center [17, 96] width 20 height 20
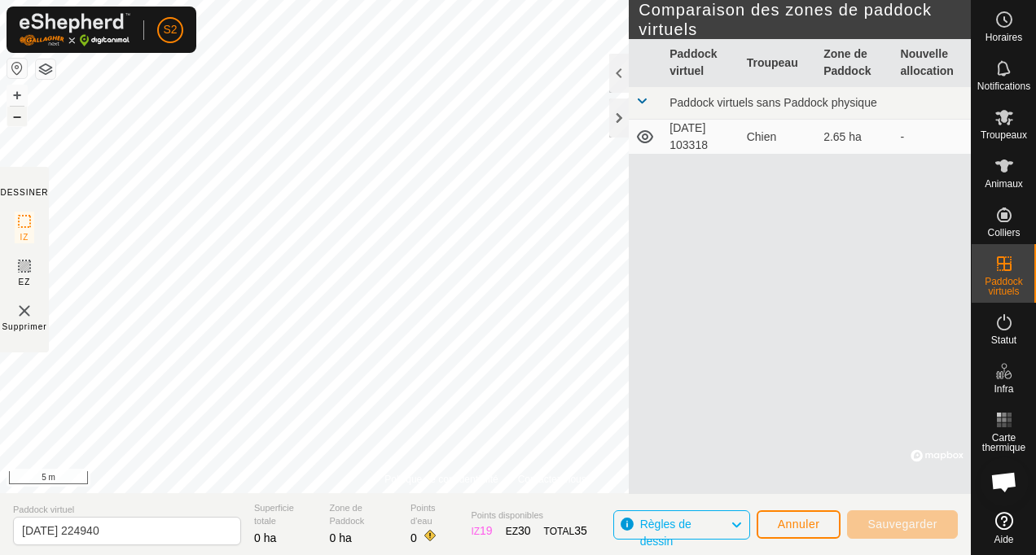
click at [18, 117] on button "–" at bounding box center [17, 117] width 20 height 20
click at [16, 97] on button "+" at bounding box center [17, 96] width 20 height 20
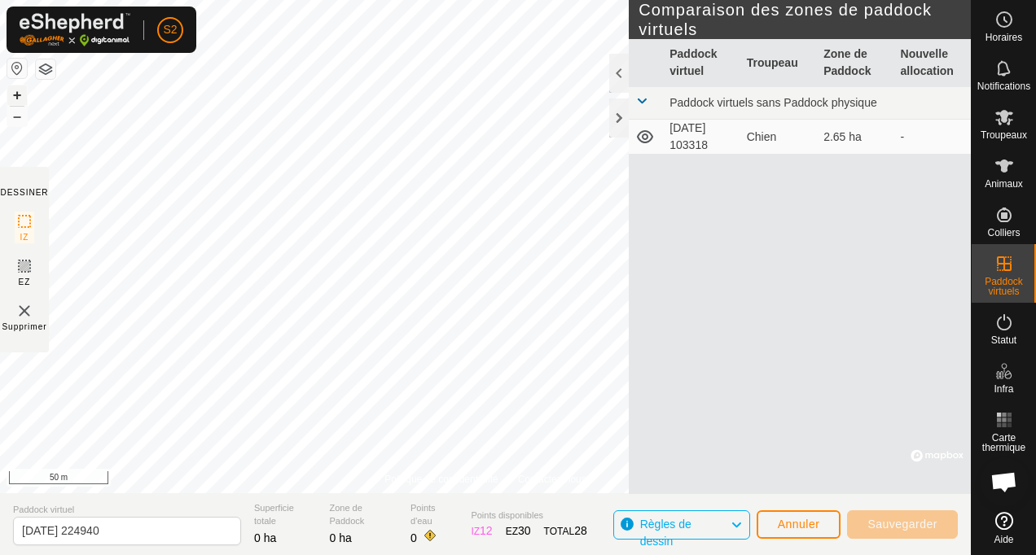
click at [16, 97] on button "+" at bounding box center [17, 96] width 20 height 20
click at [909, 520] on span "Sauvegarder" at bounding box center [902, 524] width 70 height 13
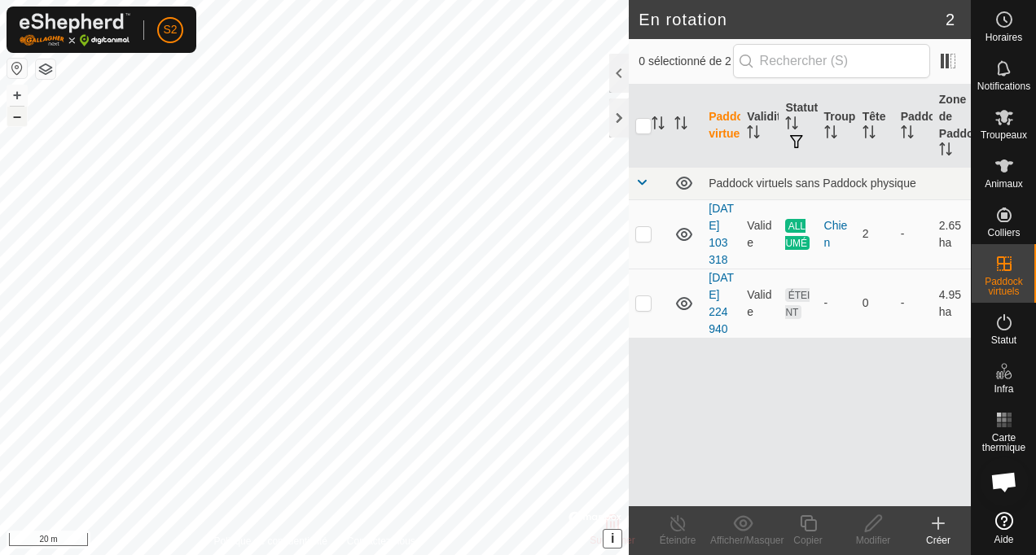
click at [23, 112] on button "–" at bounding box center [17, 117] width 20 height 20
click at [15, 99] on button "+" at bounding box center [17, 96] width 20 height 20
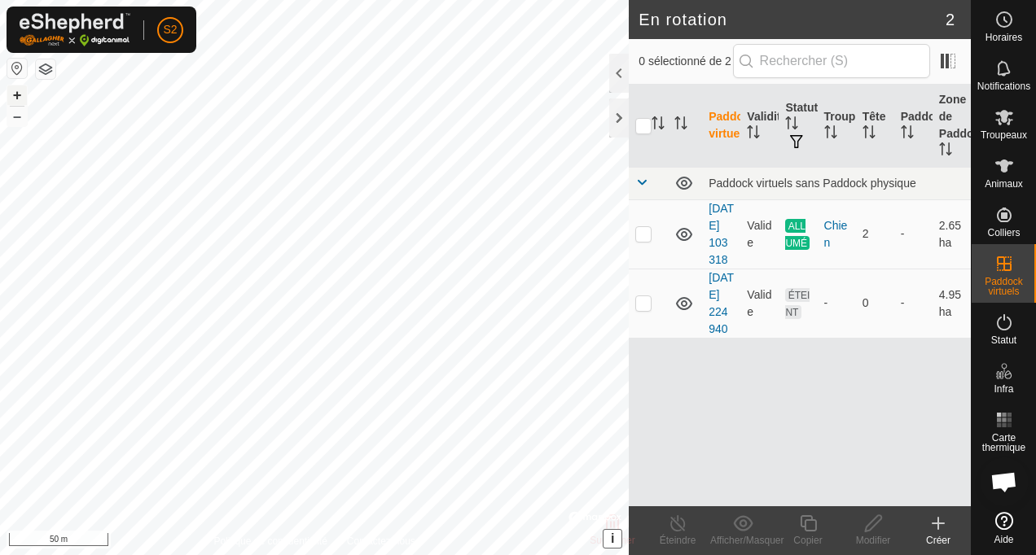
click at [7, 86] on button "+" at bounding box center [17, 96] width 20 height 20
click at [621, 120] on div at bounding box center [619, 118] width 20 height 39
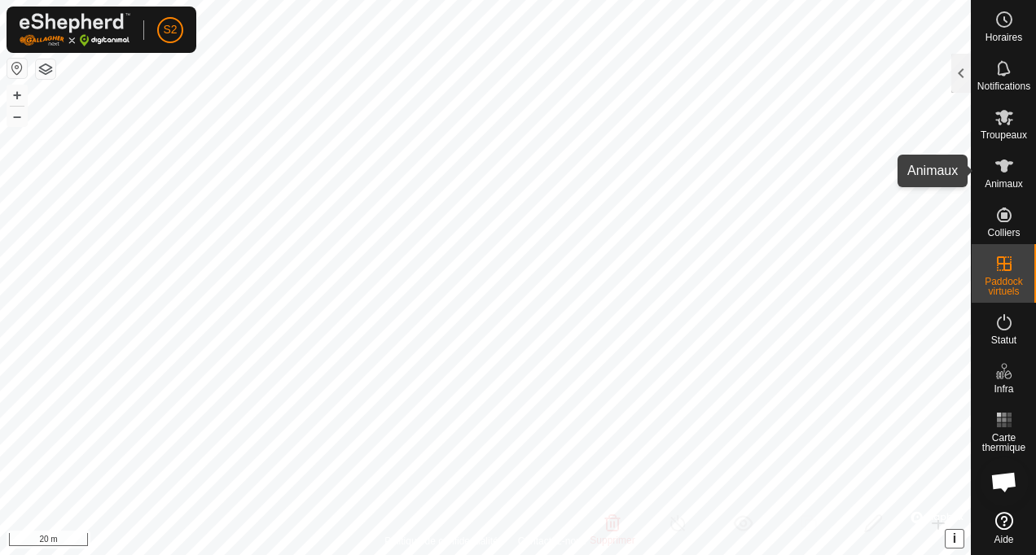
click at [1005, 168] on icon at bounding box center [1004, 166] width 18 height 13
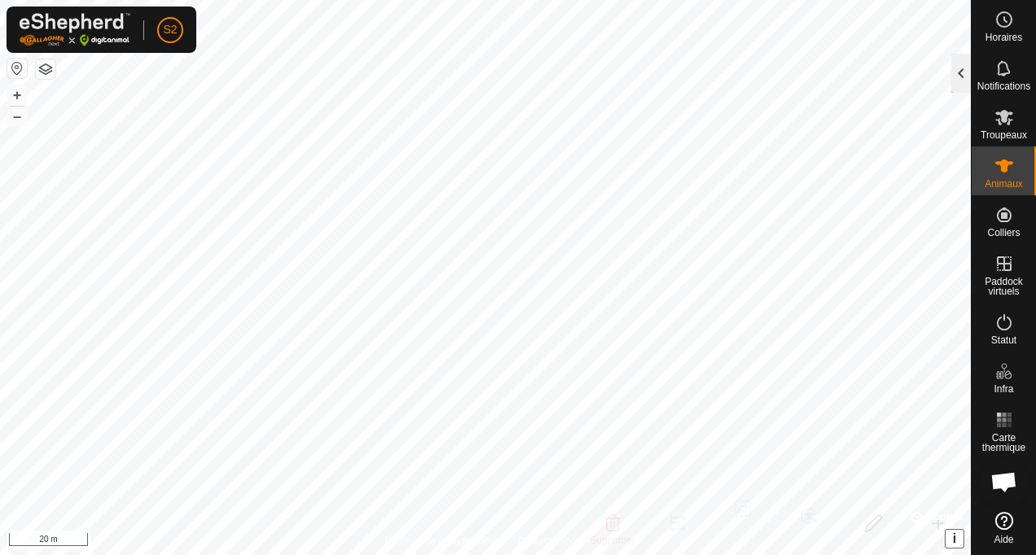
click at [959, 67] on div at bounding box center [961, 73] width 20 height 39
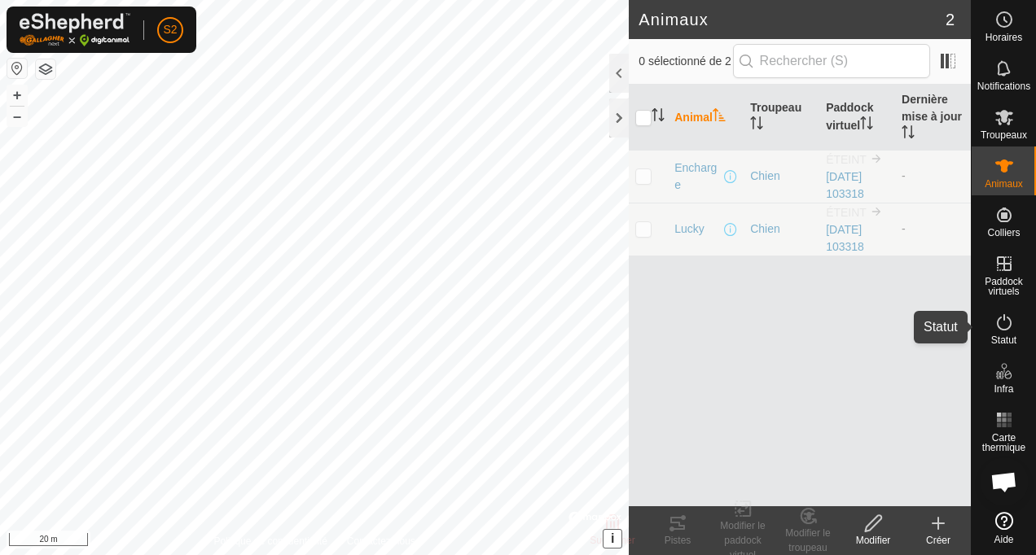
click at [1003, 334] on es-activation-svg-icon at bounding box center [1004, 323] width 29 height 26
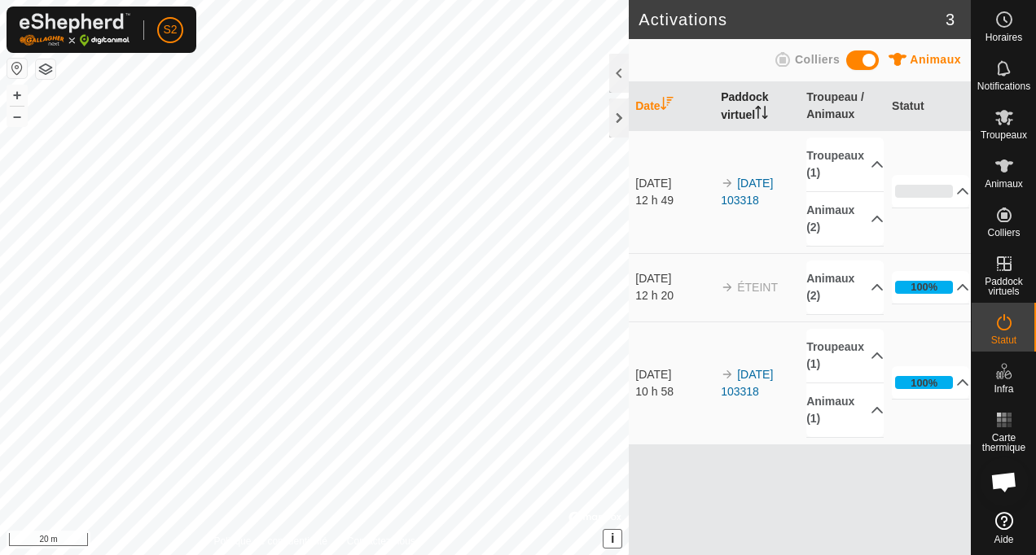
click at [747, 102] on th "Paddock virtuel" at bounding box center [757, 106] width 86 height 49
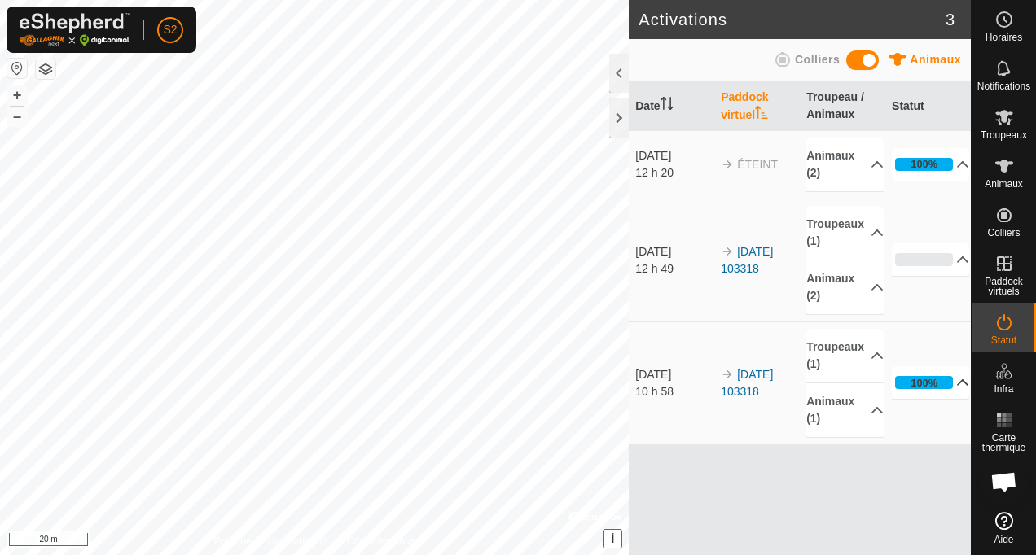
click at [957, 386] on p-accordion-header "100%" at bounding box center [930, 383] width 77 height 33
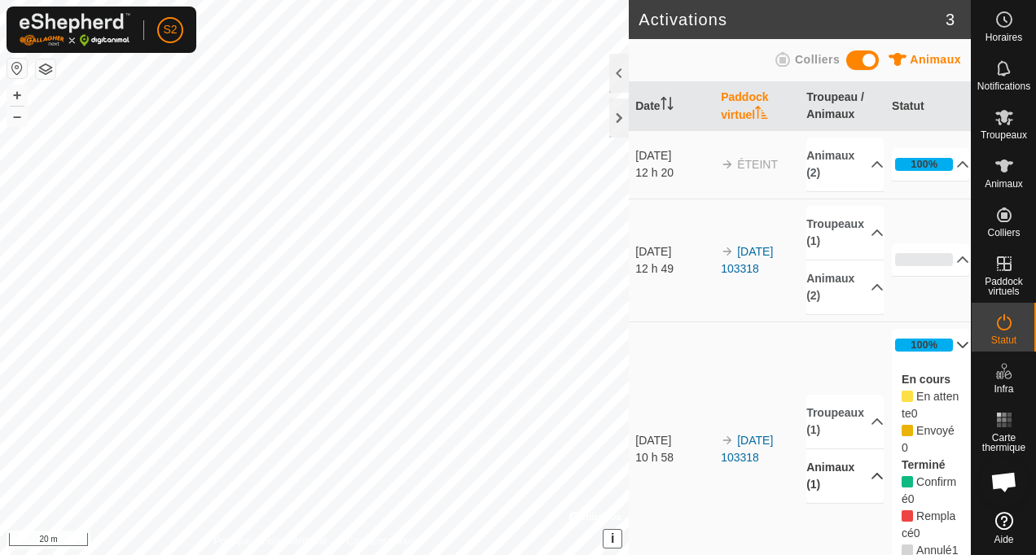
click at [862, 482] on p-accordion-header "Animaux (1)" at bounding box center [844, 477] width 77 height 54
click at [858, 397] on p-accordion-header "Troupeaux (1)" at bounding box center [844, 392] width 77 height 54
click at [860, 286] on p-accordion-header "Animaux (2)" at bounding box center [844, 288] width 77 height 54
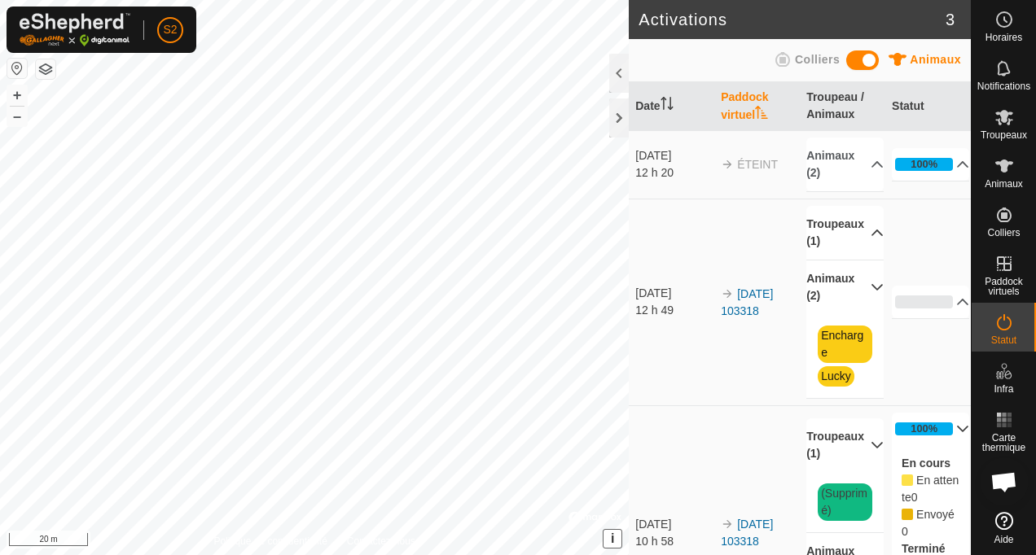
click at [863, 232] on p-accordion-header "Troupeaux (1)" at bounding box center [844, 233] width 77 height 54
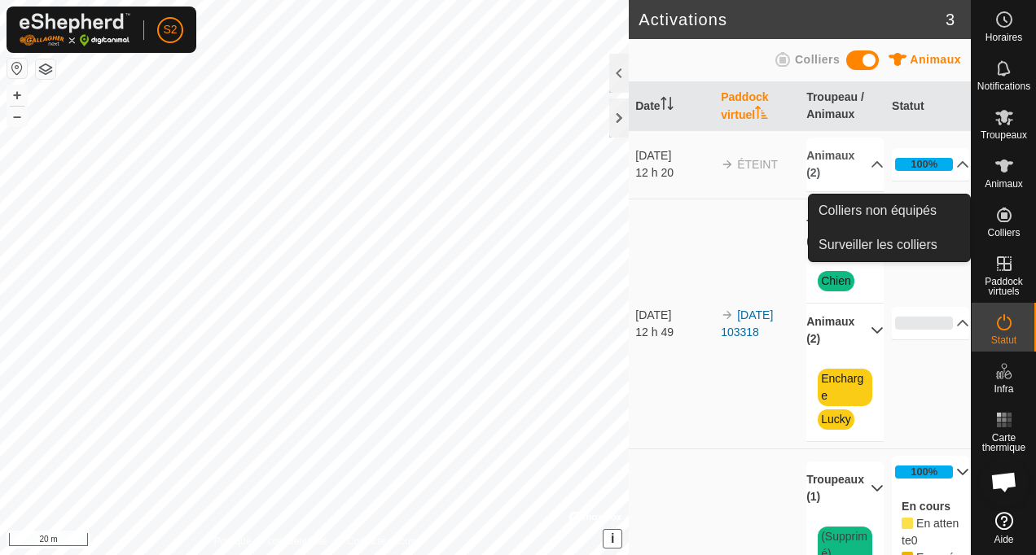
click at [1003, 217] on icon at bounding box center [1004, 215] width 15 height 15
click at [922, 248] on link "Surveiller les colliers" at bounding box center [889, 245] width 161 height 33
